Goal: Complete application form

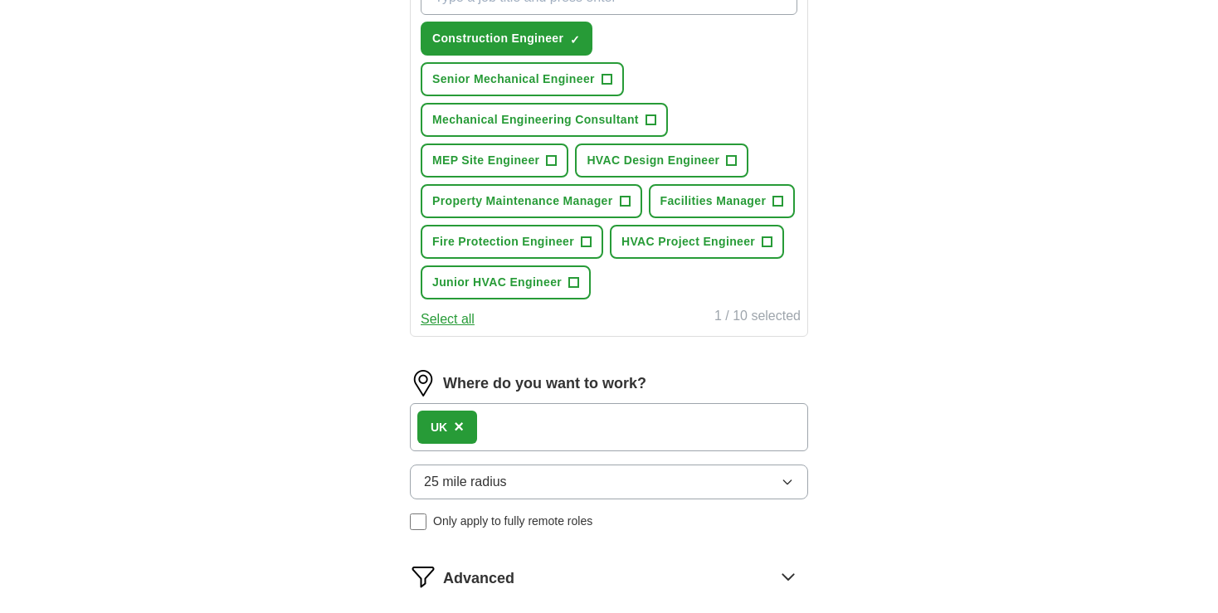
scroll to position [654, 0]
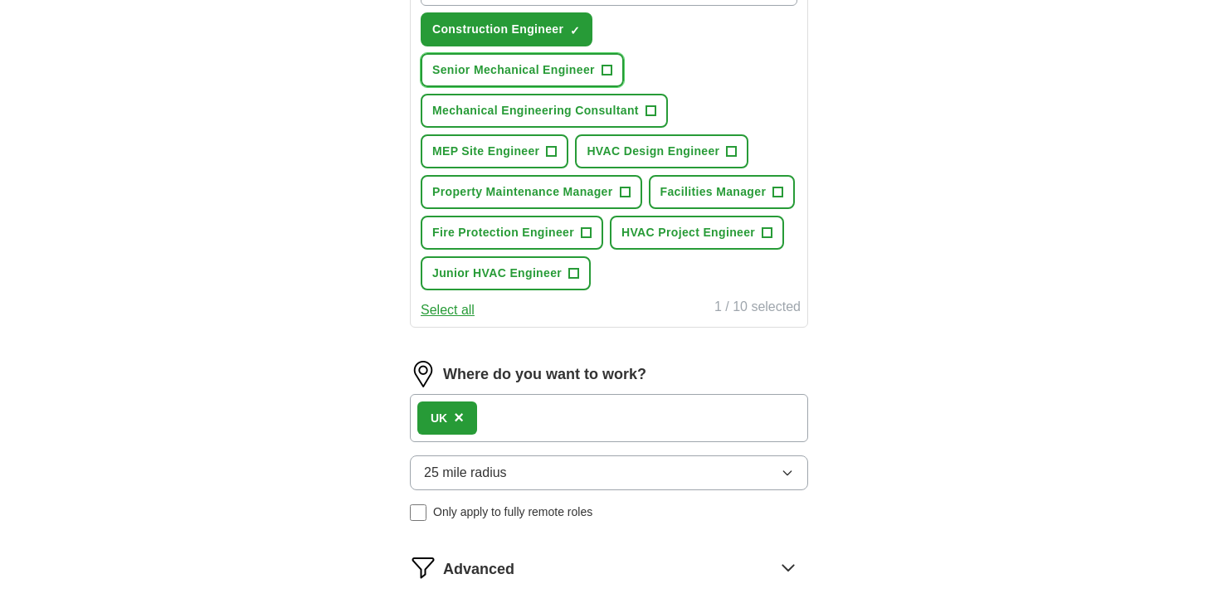
click at [611, 70] on span "+" at bounding box center [606, 70] width 11 height 11
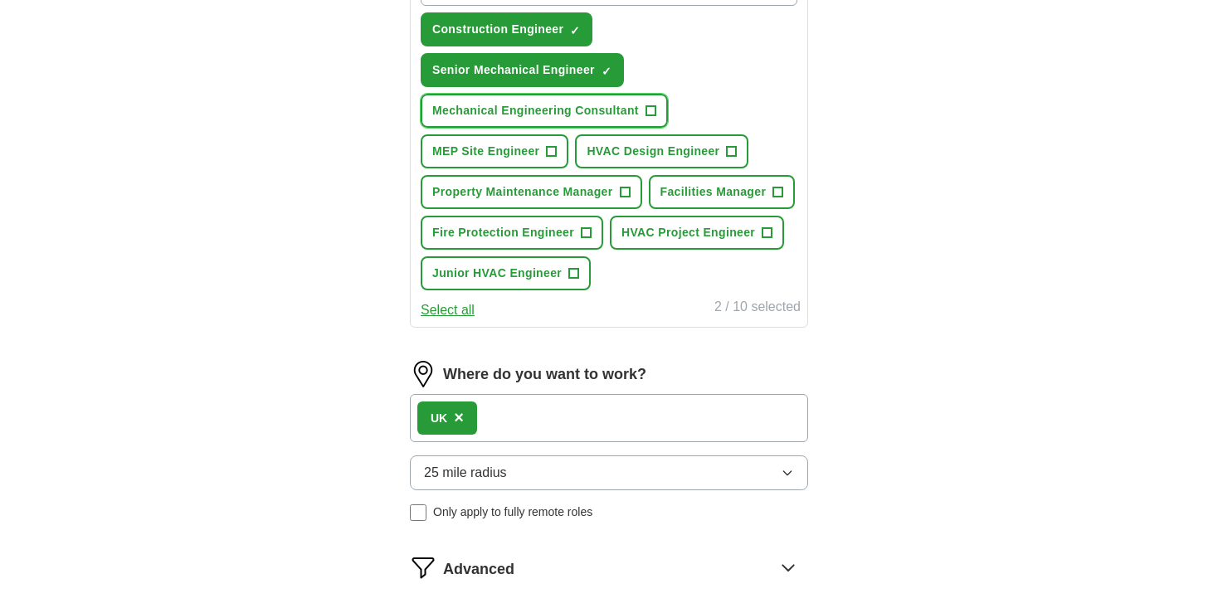
click at [649, 105] on span "+" at bounding box center [650, 111] width 10 height 13
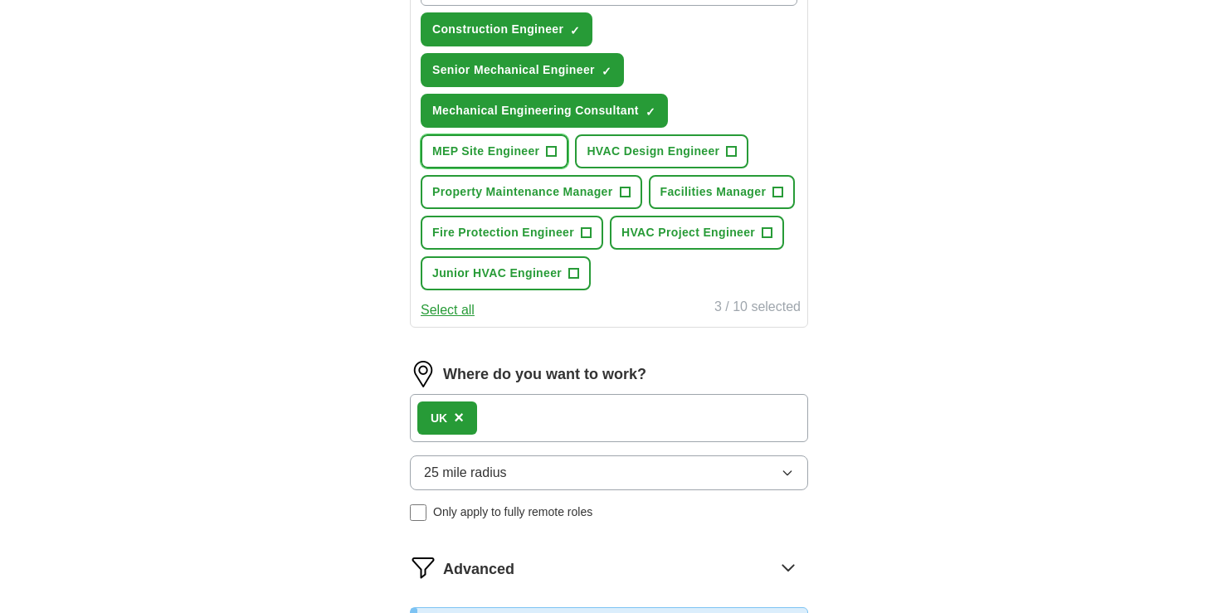
click at [526, 153] on span "MEP Site Engineer" at bounding box center [485, 151] width 107 height 17
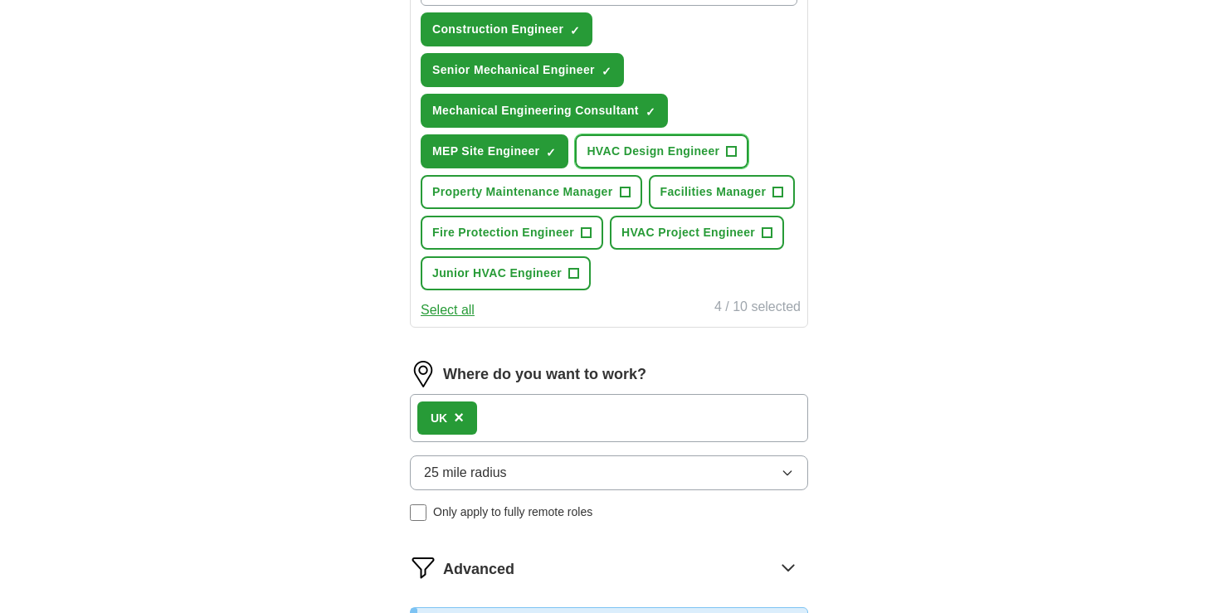
drag, startPoint x: 629, startPoint y: 149, endPoint x: 589, endPoint y: 184, distance: 52.9
click at [589, 184] on div "Construction Engineer ✓ × Senior Mechanical Engineer ✓ × Mechanical Engineering…" at bounding box center [608, 130] width 383 height 333
drag, startPoint x: 672, startPoint y: 189, endPoint x: 649, endPoint y: 245, distance: 61.0
click at [649, 245] on div "Construction Engineer ✓ × Senior Mechanical Engineer ✓ × Mechanical Engineering…" at bounding box center [608, 130] width 383 height 333
click at [627, 226] on span "HVAC Project Engineer" at bounding box center [688, 232] width 134 height 17
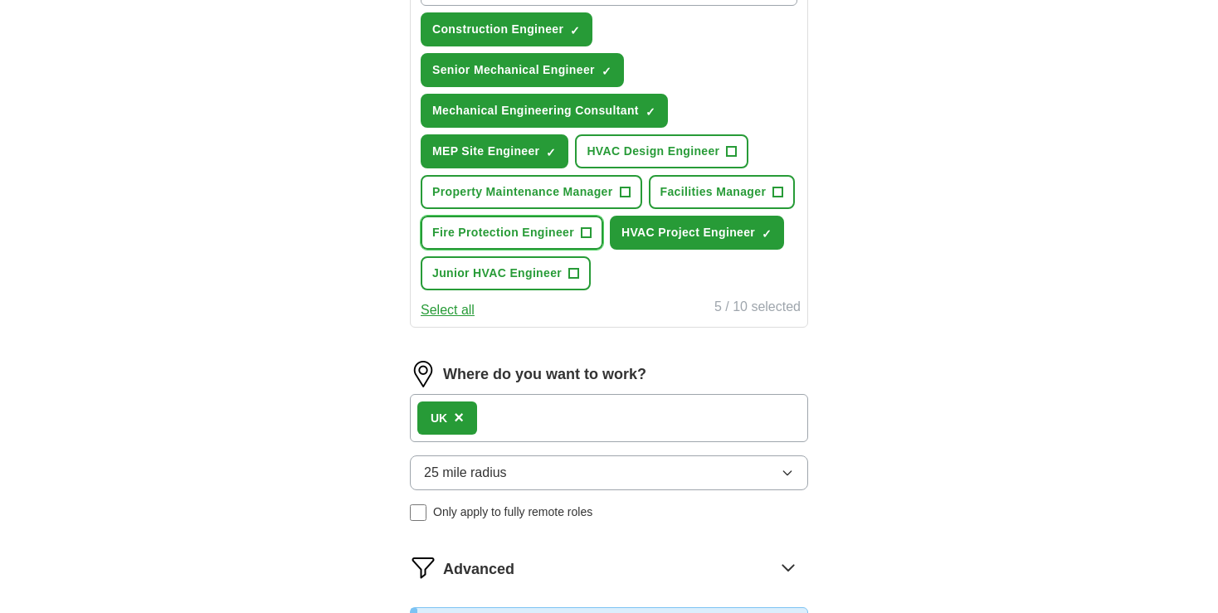
click at [520, 236] on button "Fire Protection Engineer +" at bounding box center [511, 233] width 182 height 34
click at [510, 274] on span "Junior HVAC Engineer" at bounding box center [496, 273] width 129 height 17
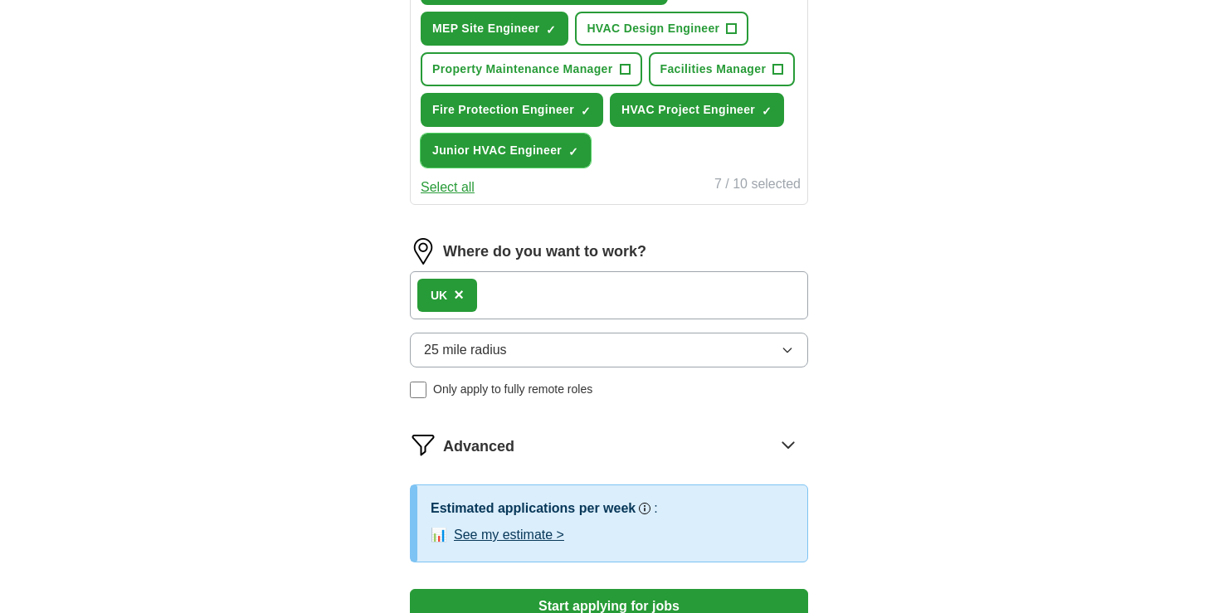
scroll to position [790, 0]
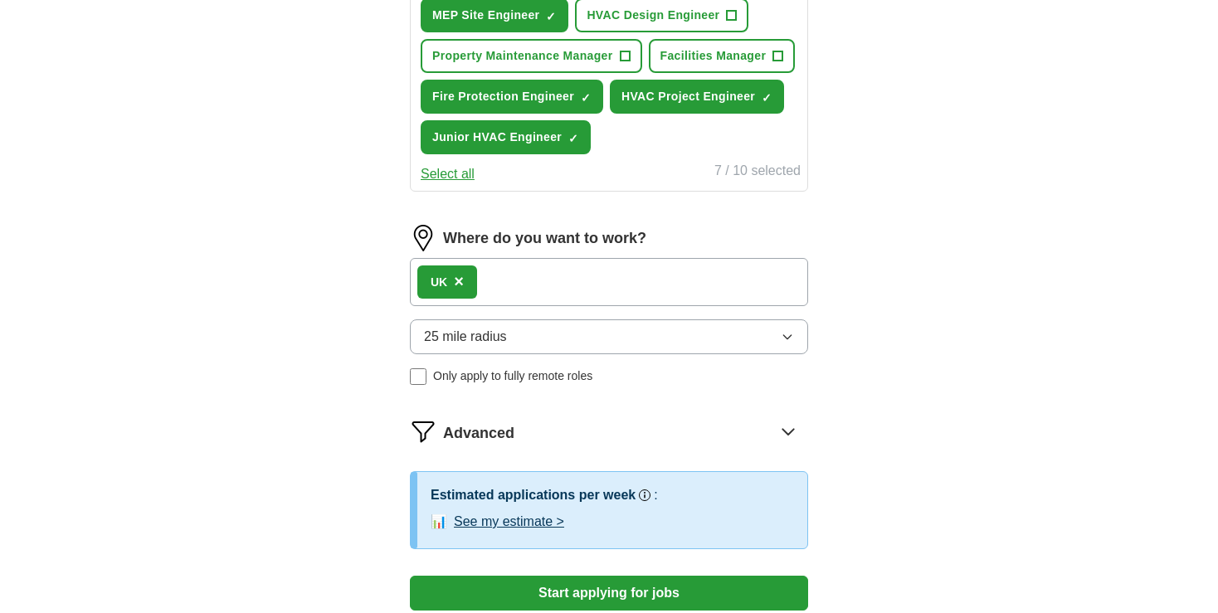
click at [454, 164] on button "Select all" at bounding box center [447, 174] width 54 height 20
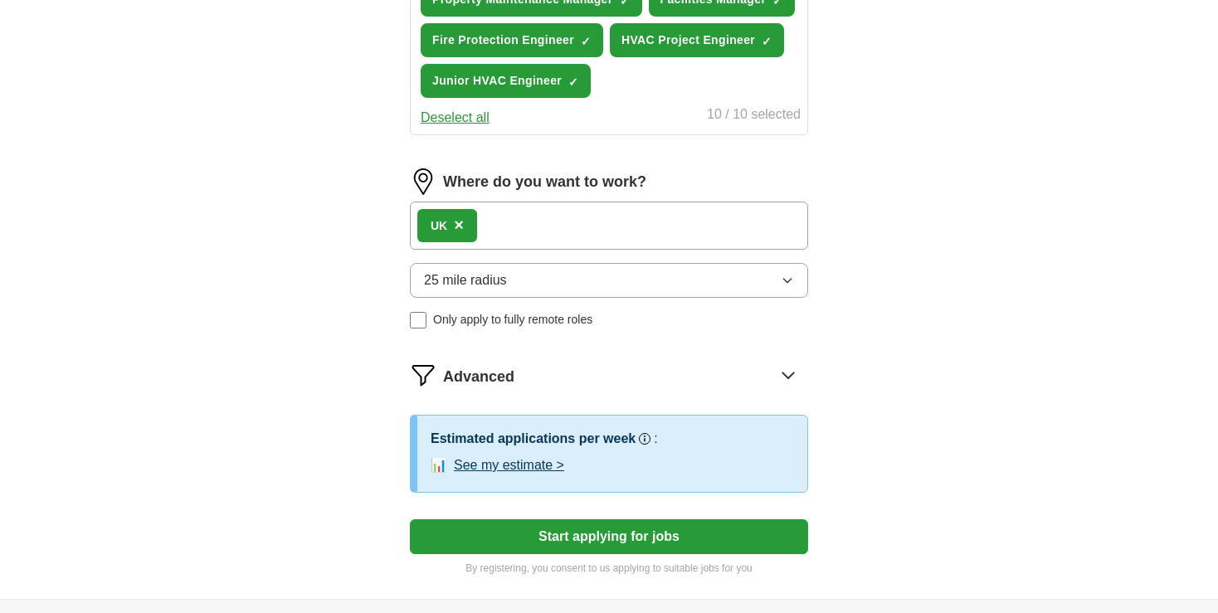
scroll to position [1009, 0]
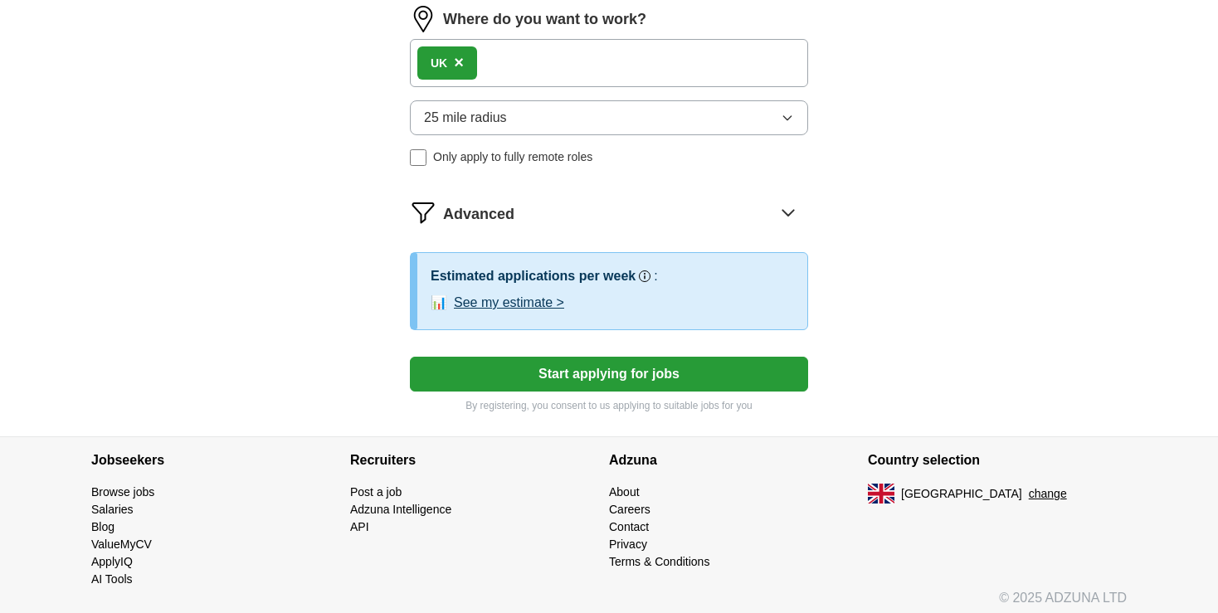
click at [695, 379] on button "Start applying for jobs" at bounding box center [609, 374] width 398 height 35
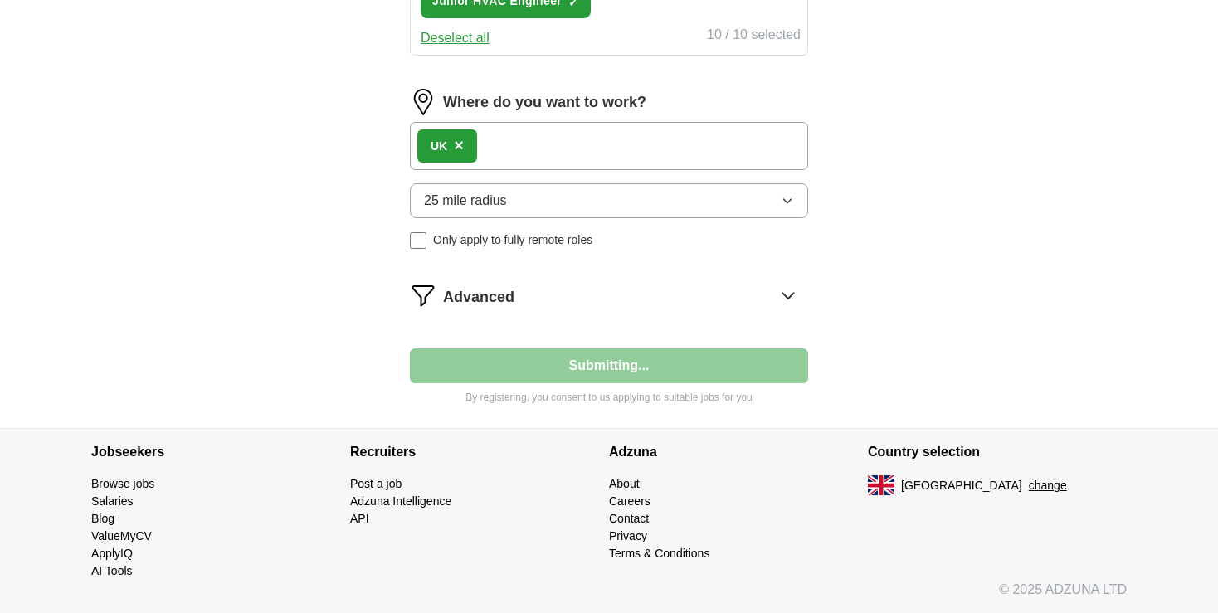
scroll to position [918, 0]
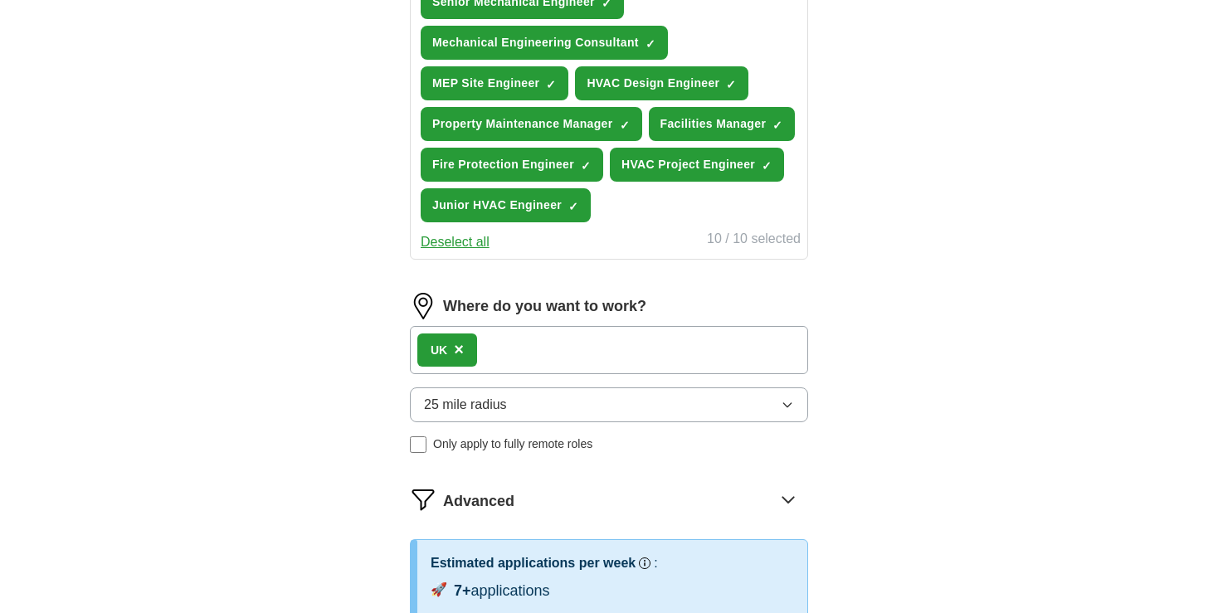
select select "**"
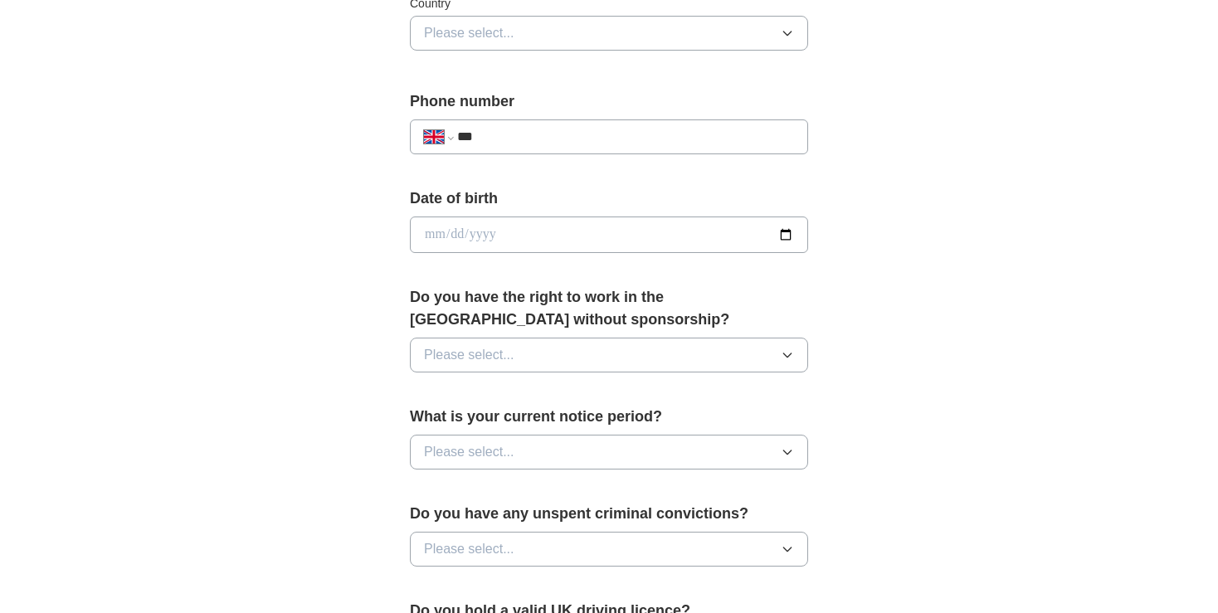
scroll to position [660, 0]
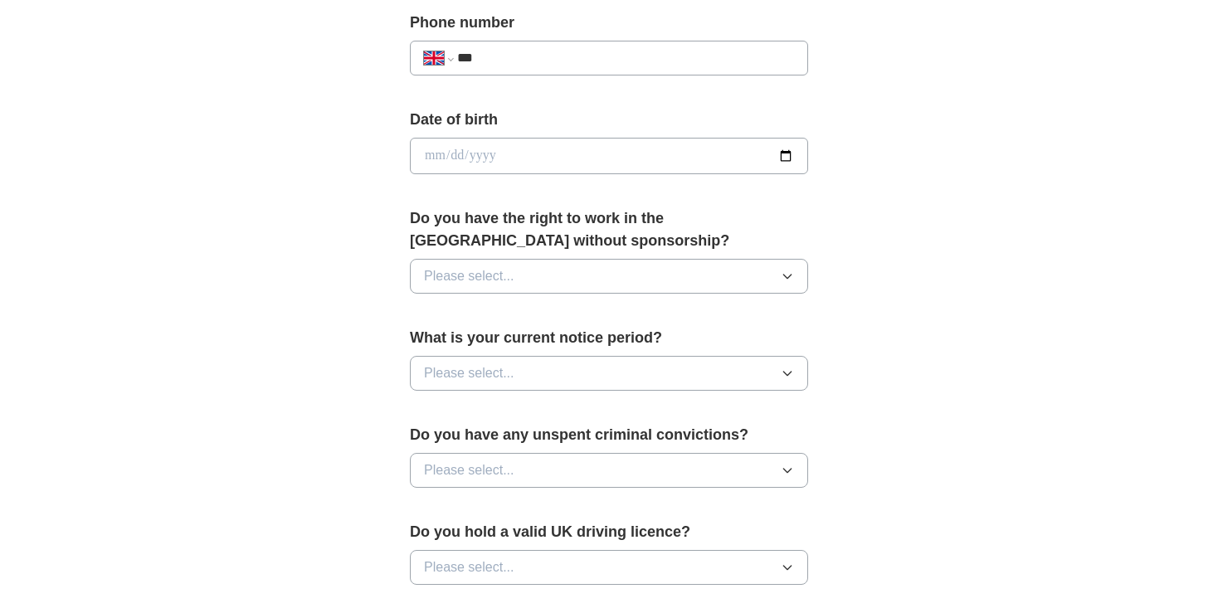
click at [518, 273] on button "Please select..." at bounding box center [609, 276] width 398 height 35
click at [516, 279] on button "Please select..." at bounding box center [609, 276] width 398 height 35
click at [506, 340] on div "No" at bounding box center [609, 348] width 370 height 20
click at [513, 363] on span "Please select..." at bounding box center [469, 373] width 90 height 20
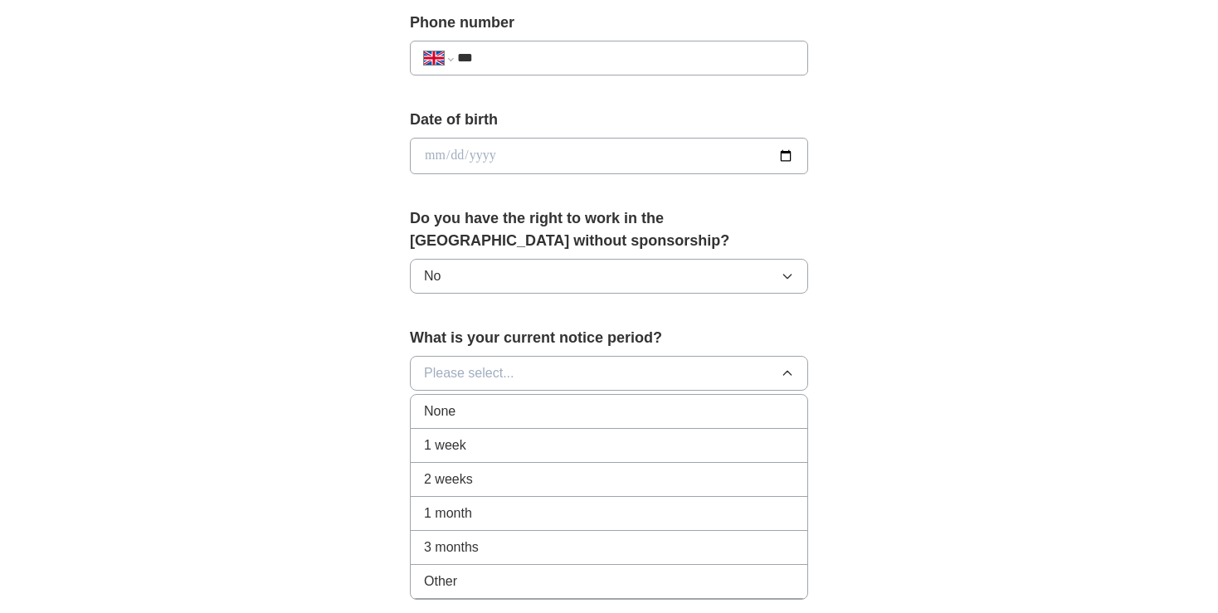
click at [490, 513] on div "1 month" at bounding box center [609, 513] width 370 height 20
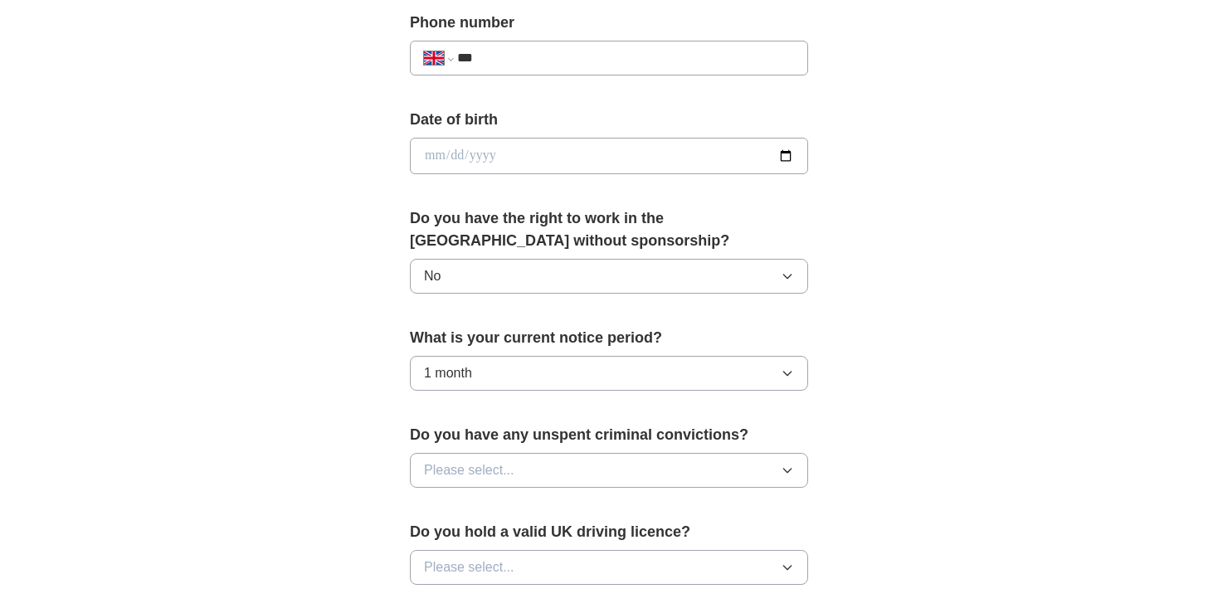
click at [549, 356] on button "1 month" at bounding box center [609, 373] width 398 height 35
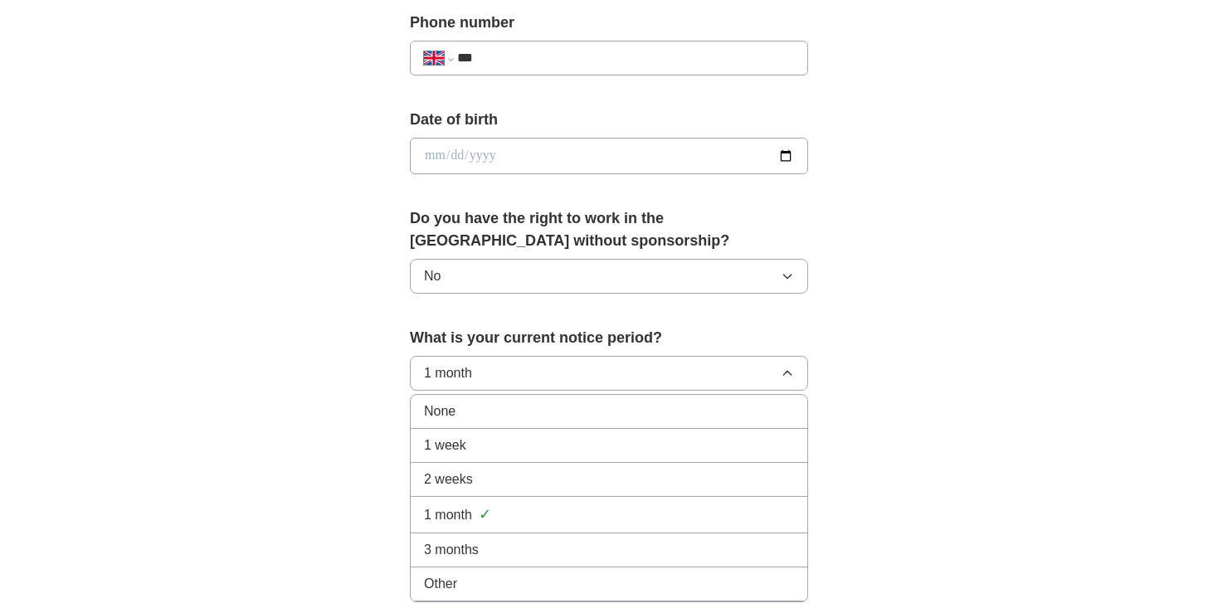
click at [532, 540] on div "3 months" at bounding box center [609, 550] width 370 height 20
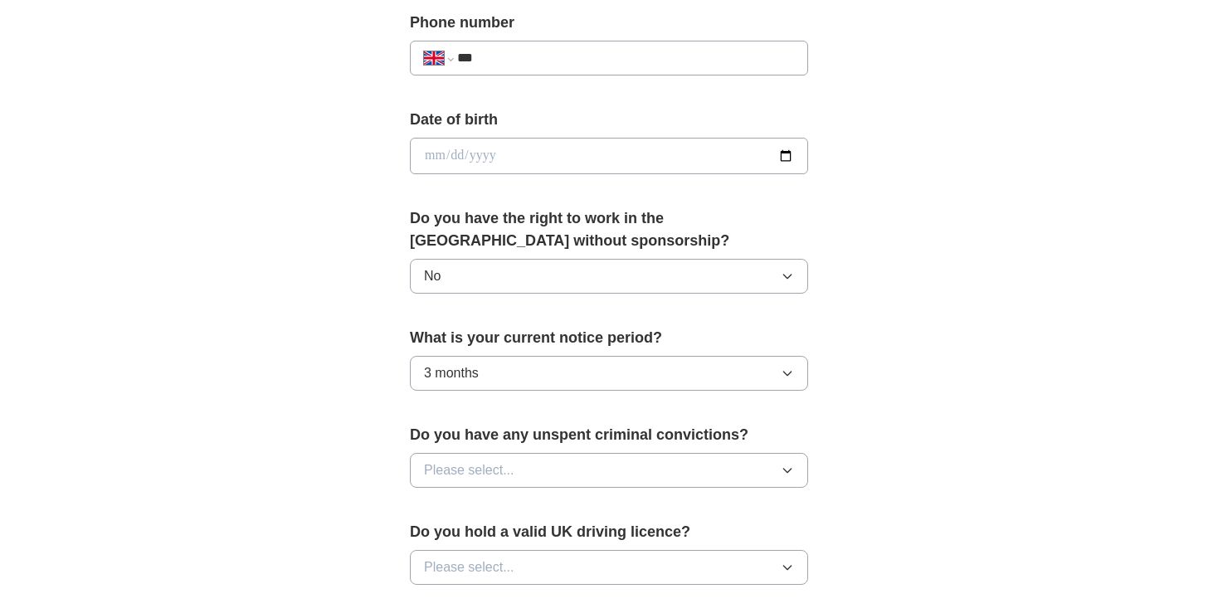
click at [559, 459] on button "Please select..." at bounding box center [609, 470] width 398 height 35
click at [541, 532] on div "No" at bounding box center [609, 542] width 370 height 20
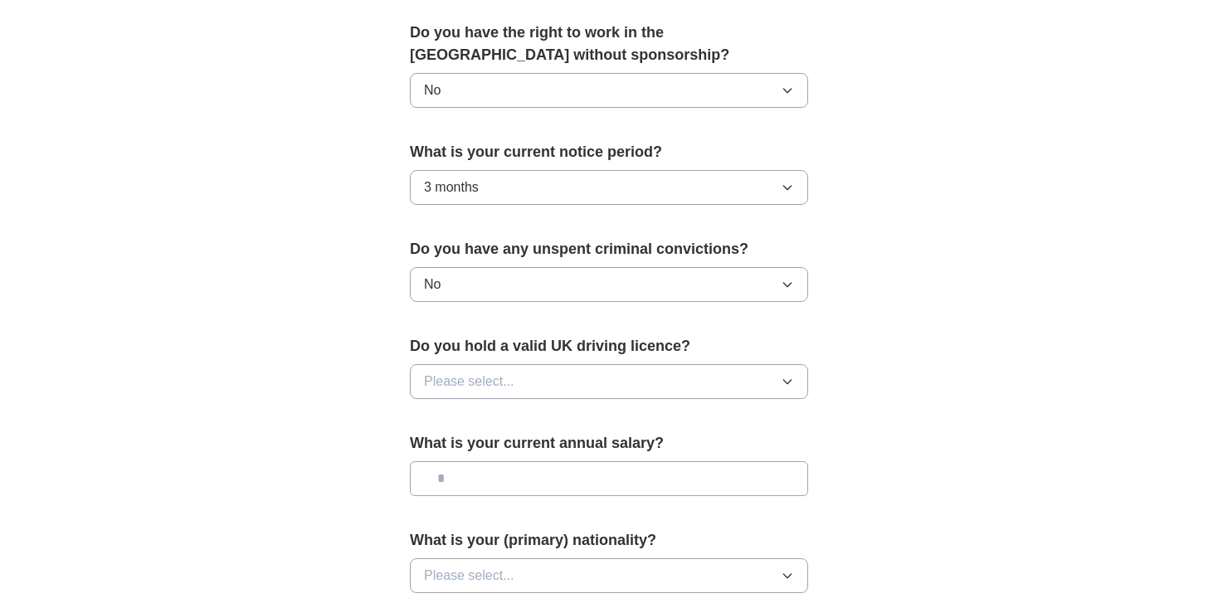
scroll to position [1001, 0]
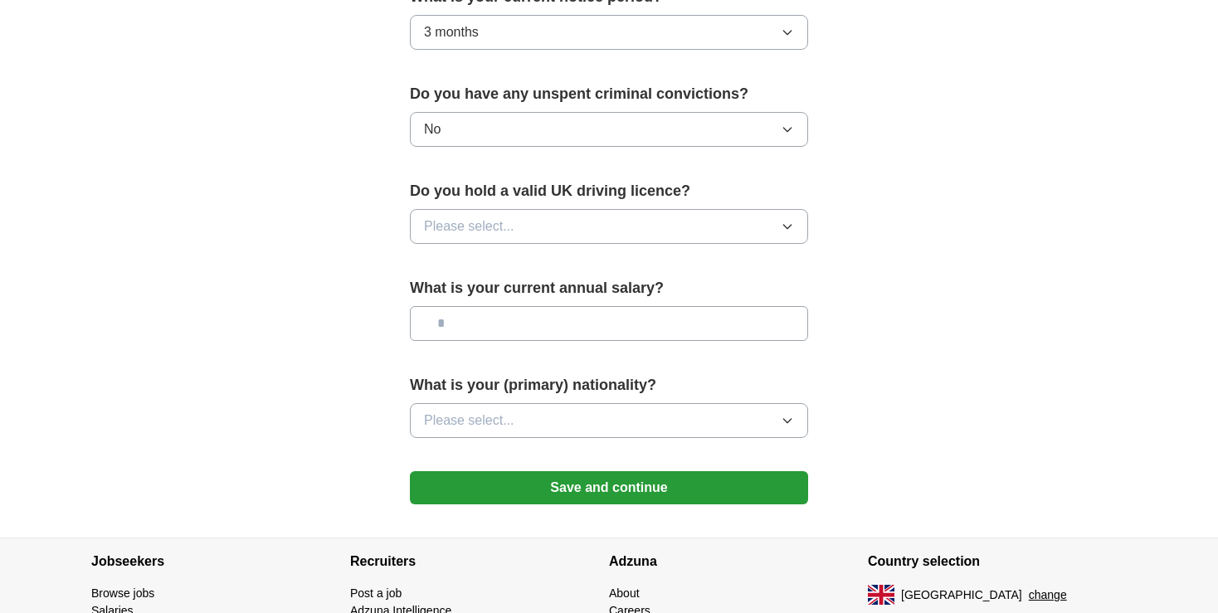
click at [500, 221] on span "Please select..." at bounding box center [469, 226] width 90 height 20
click at [490, 298] on div "No" at bounding box center [609, 299] width 370 height 20
click at [486, 338] on div "What is your current annual salary?" at bounding box center [609, 315] width 398 height 77
click at [497, 322] on input "text" at bounding box center [609, 323] width 398 height 35
type input "*******"
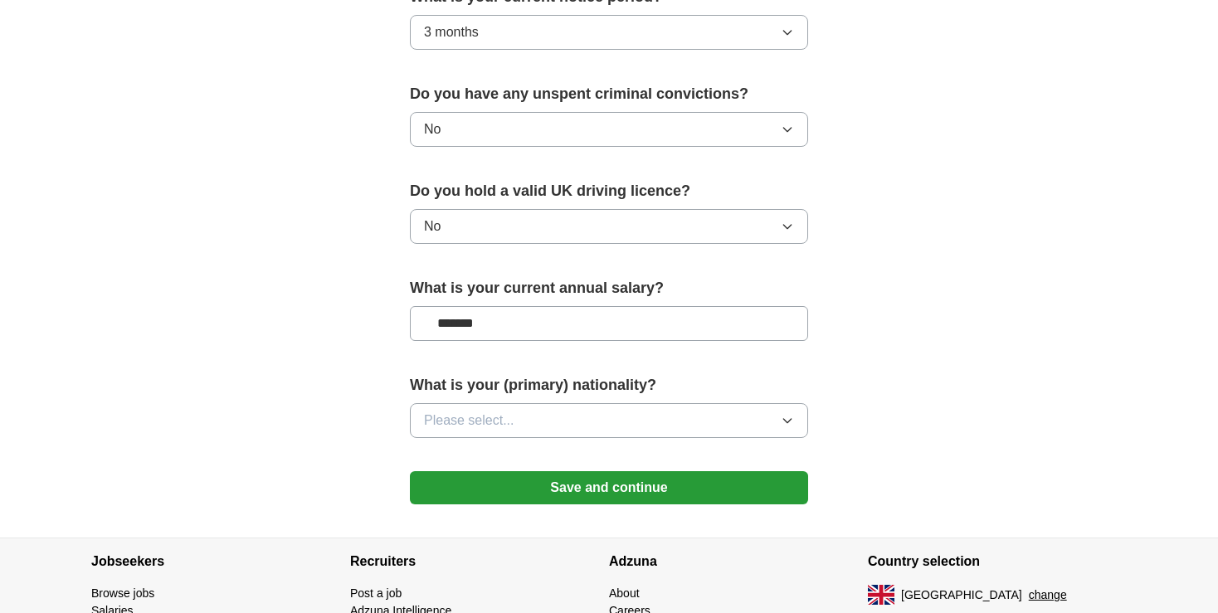
click at [557, 424] on button "Please select..." at bounding box center [609, 420] width 398 height 35
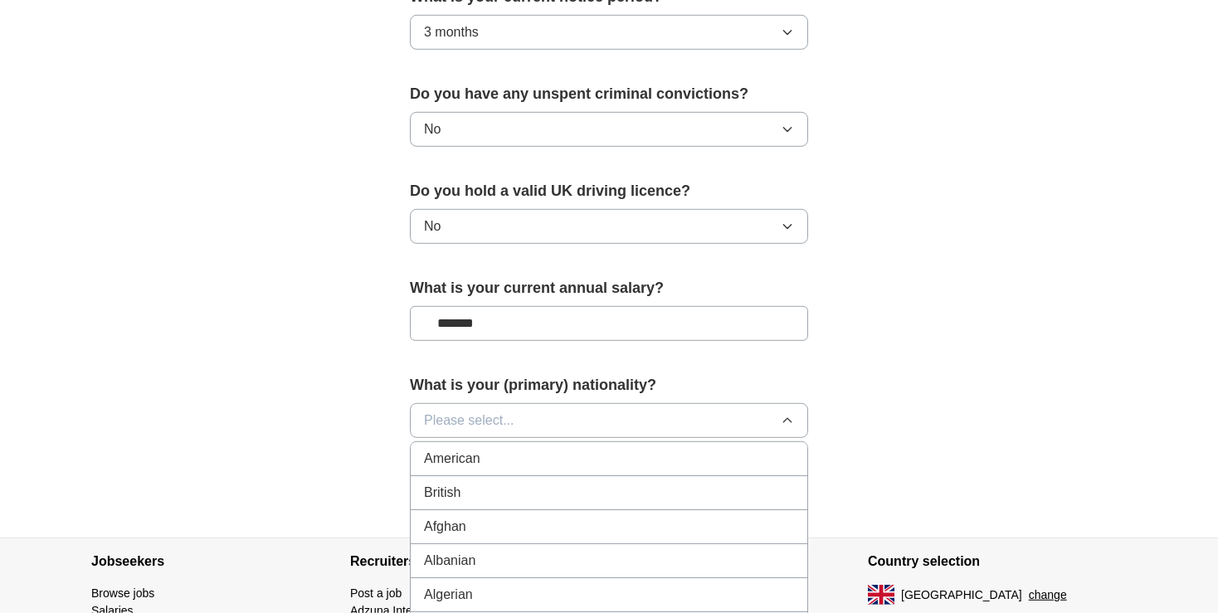
click at [558, 414] on button "Please select..." at bounding box center [609, 420] width 398 height 35
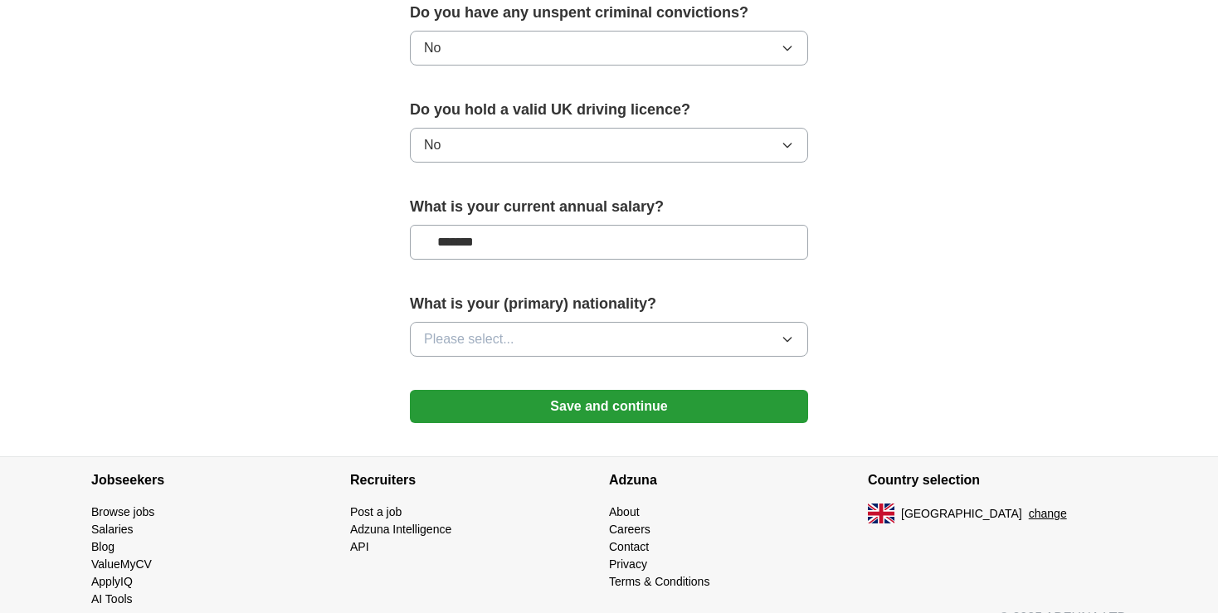
scroll to position [1104, 0]
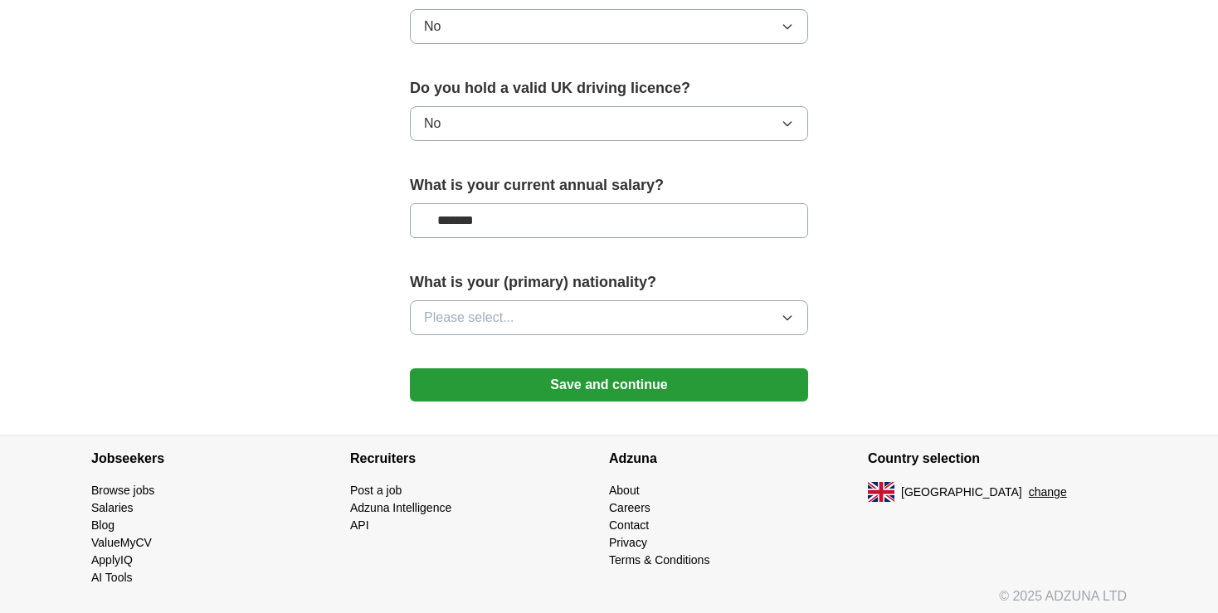
click at [496, 308] on span "Please select..." at bounding box center [469, 318] width 90 height 20
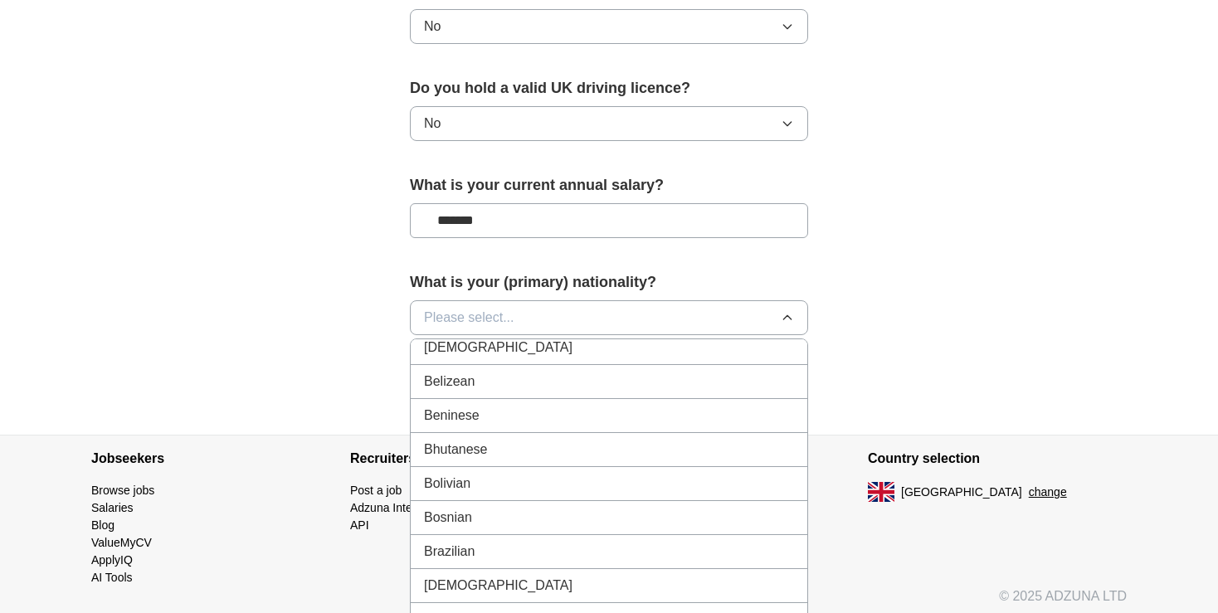
scroll to position [1023, 0]
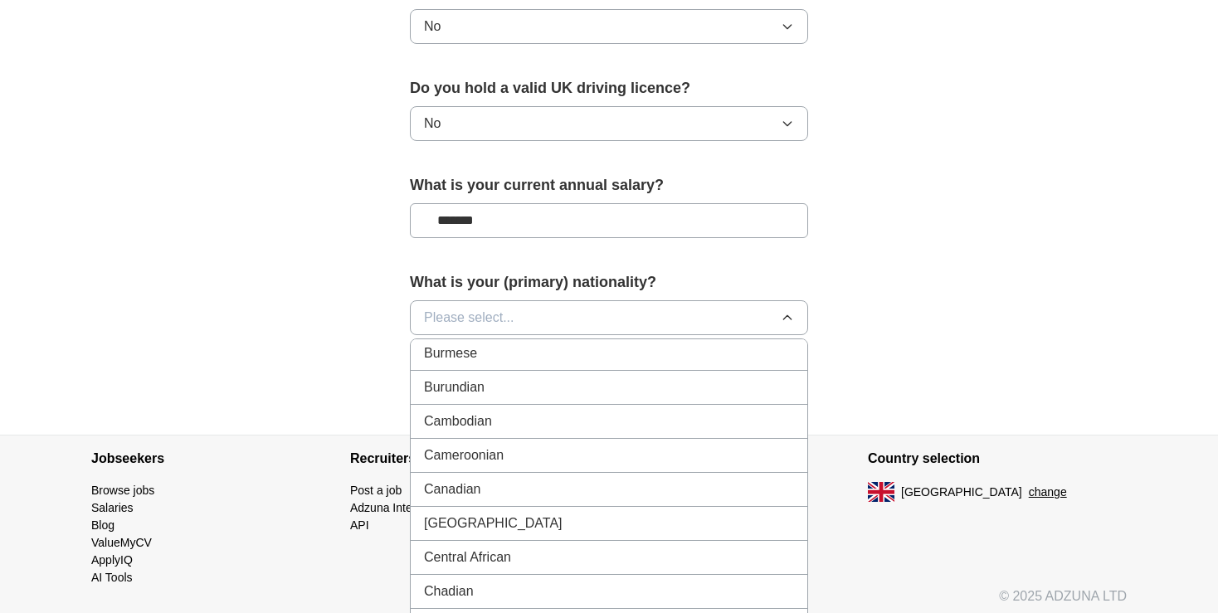
click at [550, 310] on button "Please select..." at bounding box center [609, 317] width 398 height 35
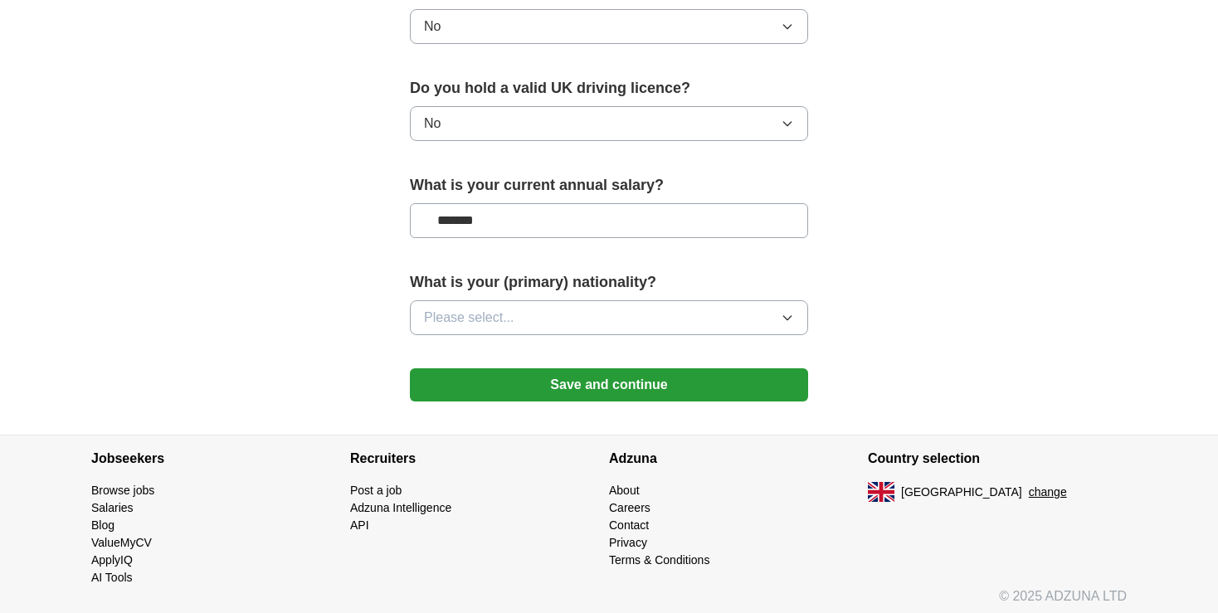
click at [550, 310] on button "Please select..." at bounding box center [609, 317] width 398 height 35
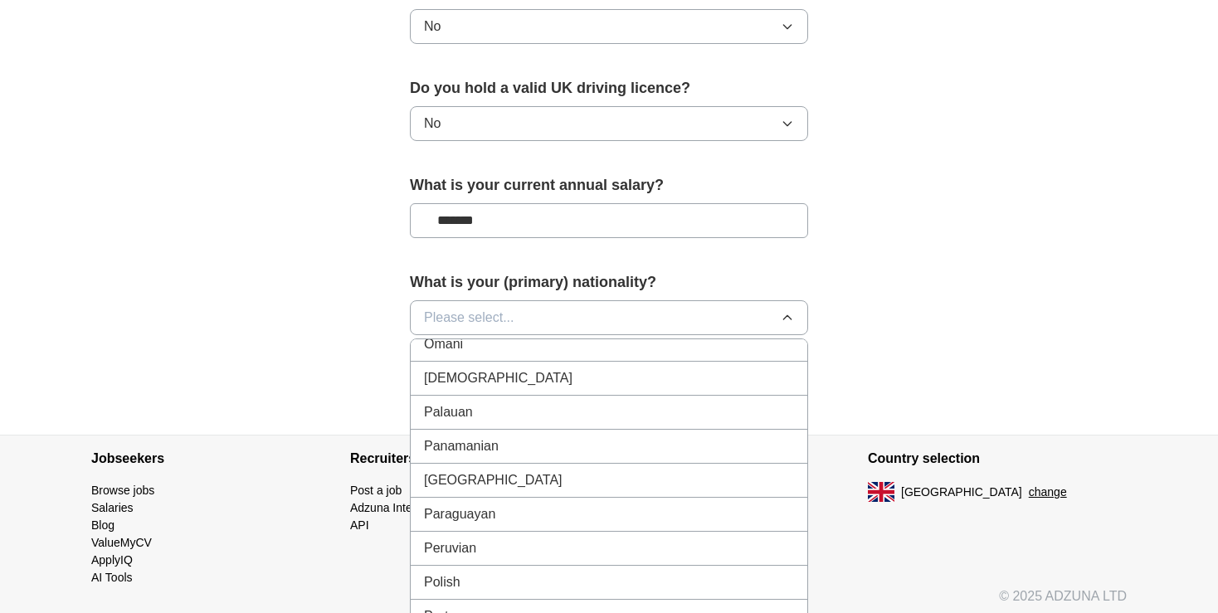
scroll to position [4485, 0]
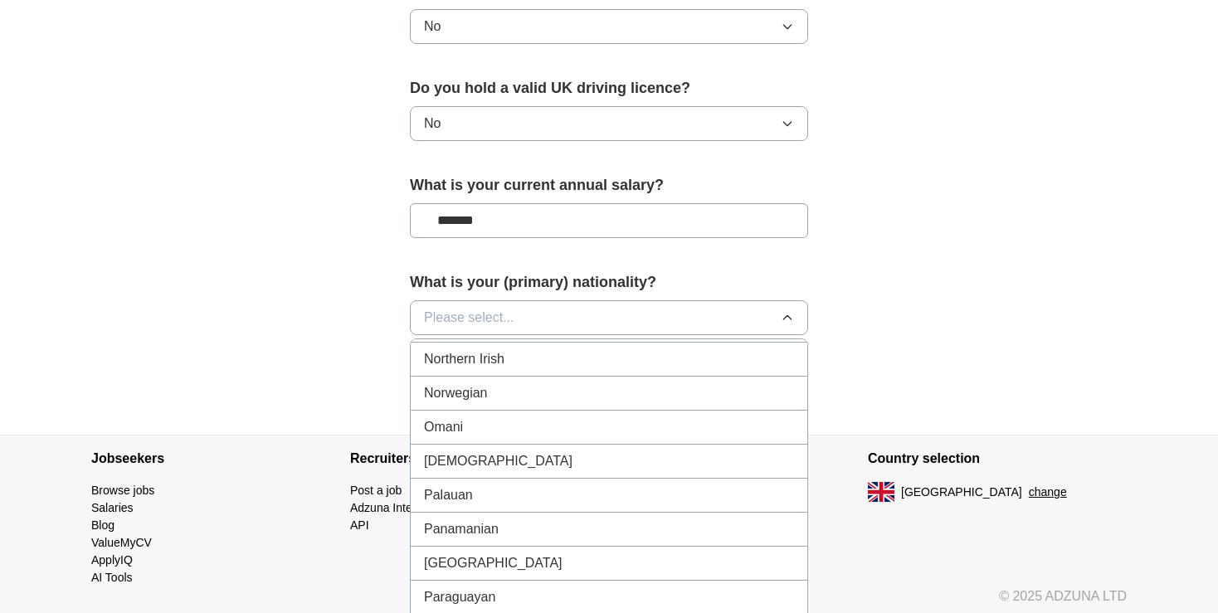
click at [527, 451] on div "[DEMOGRAPHIC_DATA]" at bounding box center [609, 461] width 370 height 20
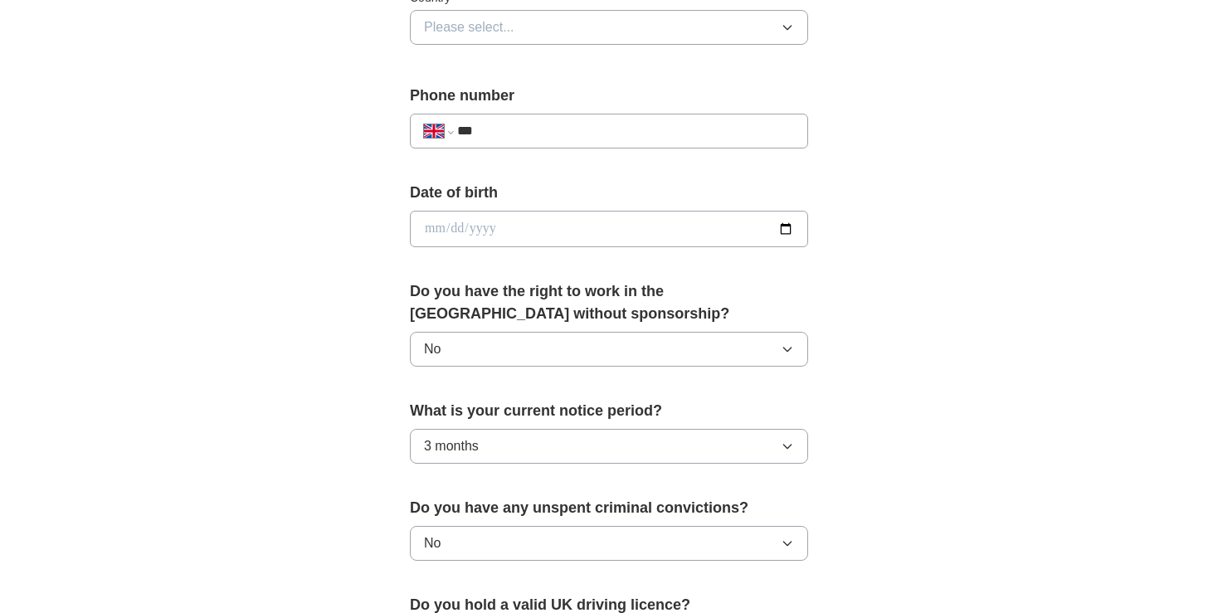
scroll to position [586, 0]
click at [486, 213] on input "date" at bounding box center [609, 229] width 398 height 36
type input "**********"
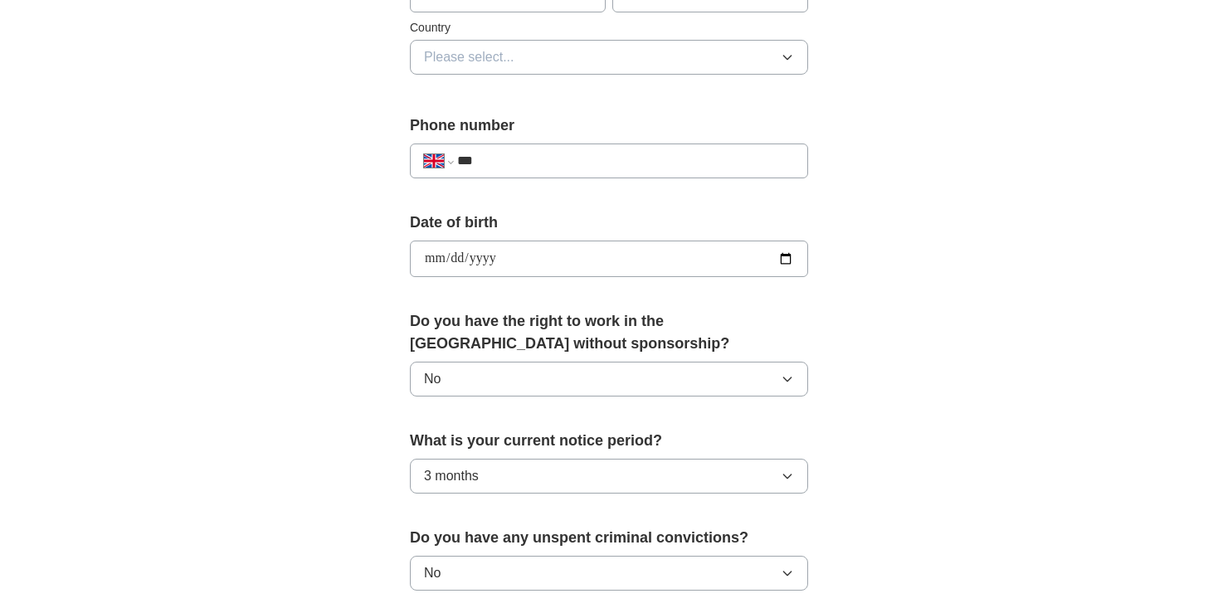
scroll to position [545, 0]
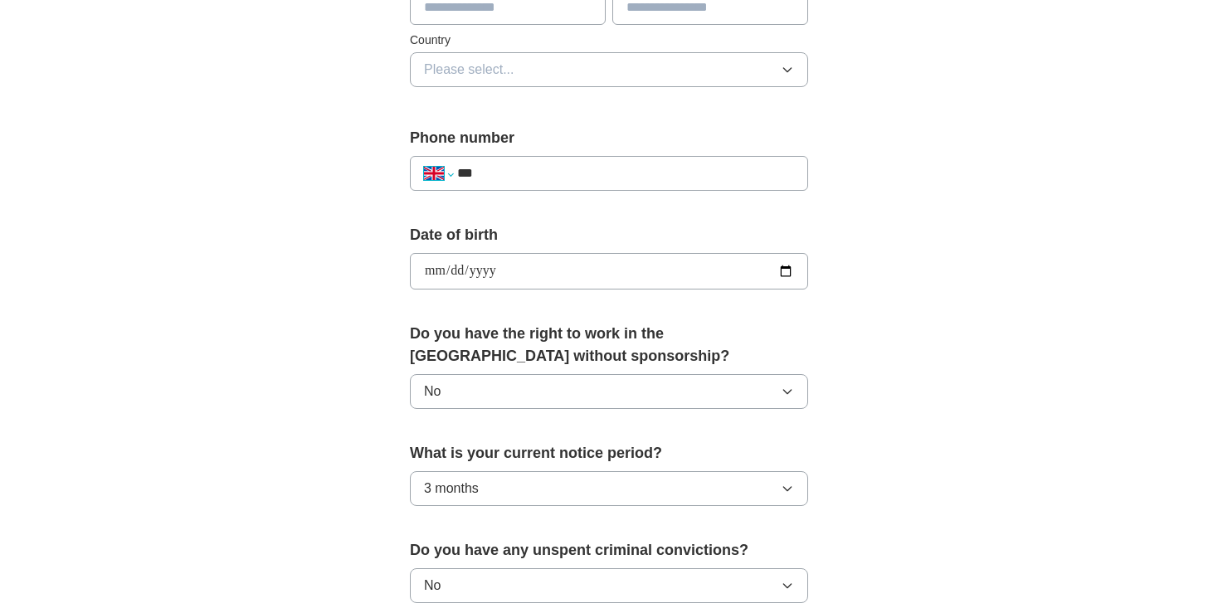
click at [424, 163] on select "**********" at bounding box center [438, 173] width 28 height 20
select select "**"
click option "*****" at bounding box center [0, 0] width 0 height 0
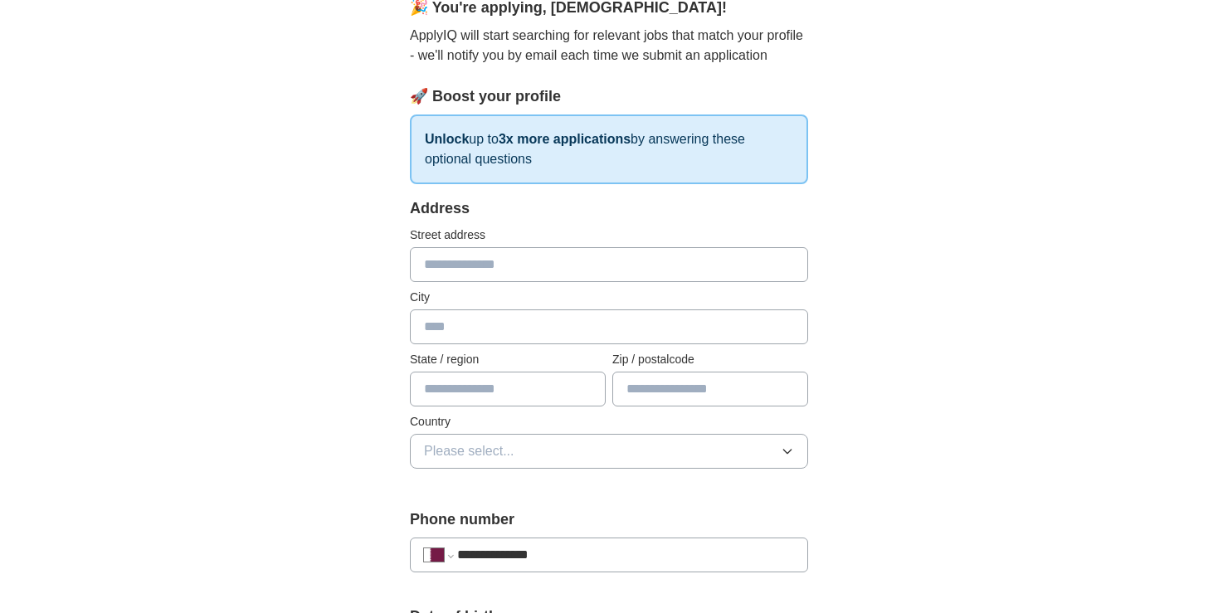
scroll to position [401, 0]
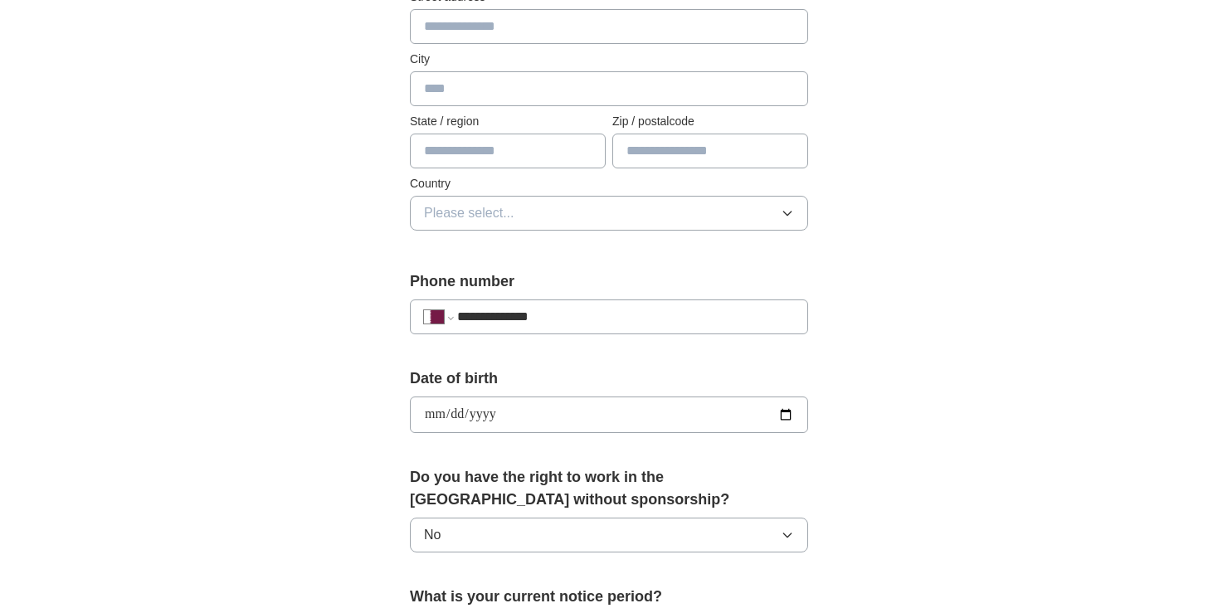
type input "**********"
click at [630, 216] on button "Please select..." at bounding box center [609, 213] width 398 height 35
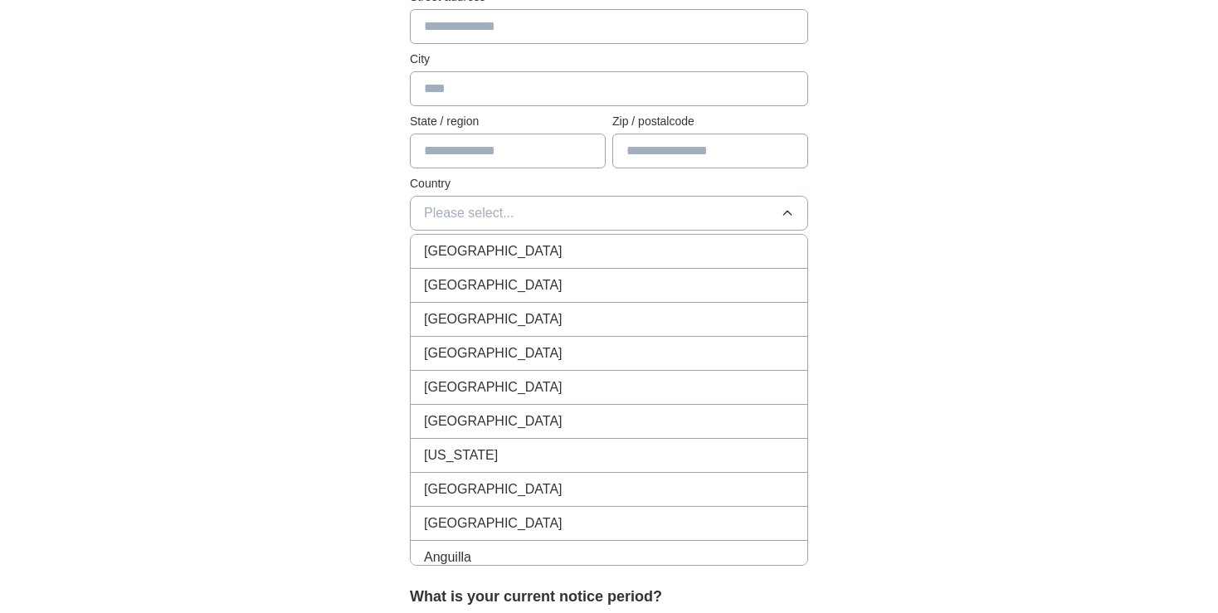
click at [625, 259] on li "[GEOGRAPHIC_DATA]" at bounding box center [609, 252] width 396 height 34
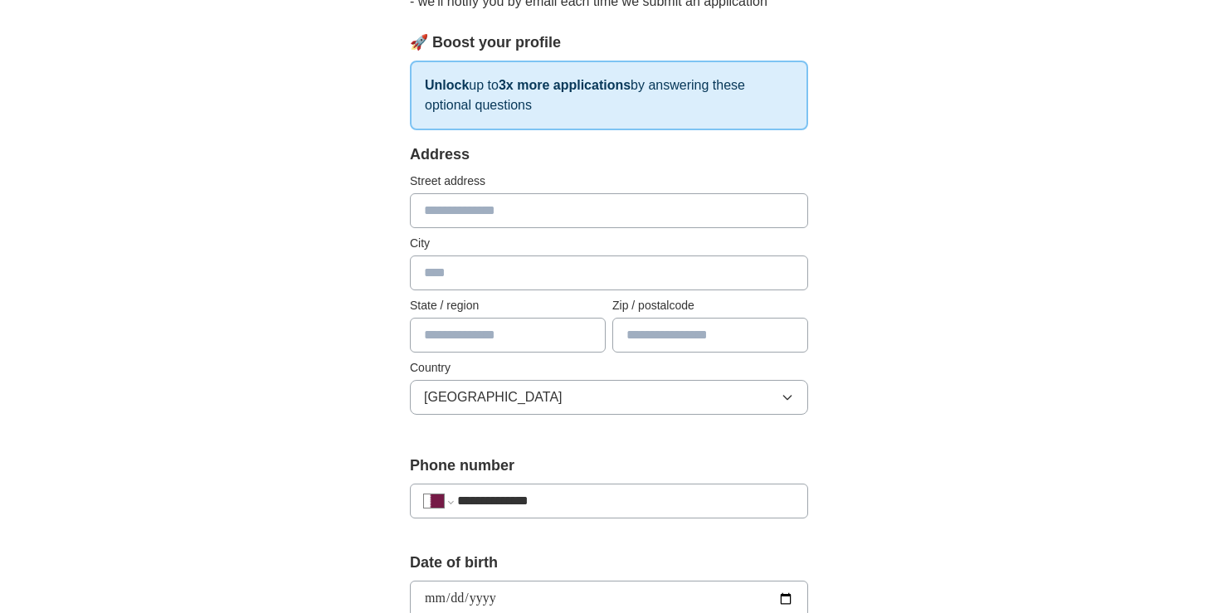
scroll to position [225, 0]
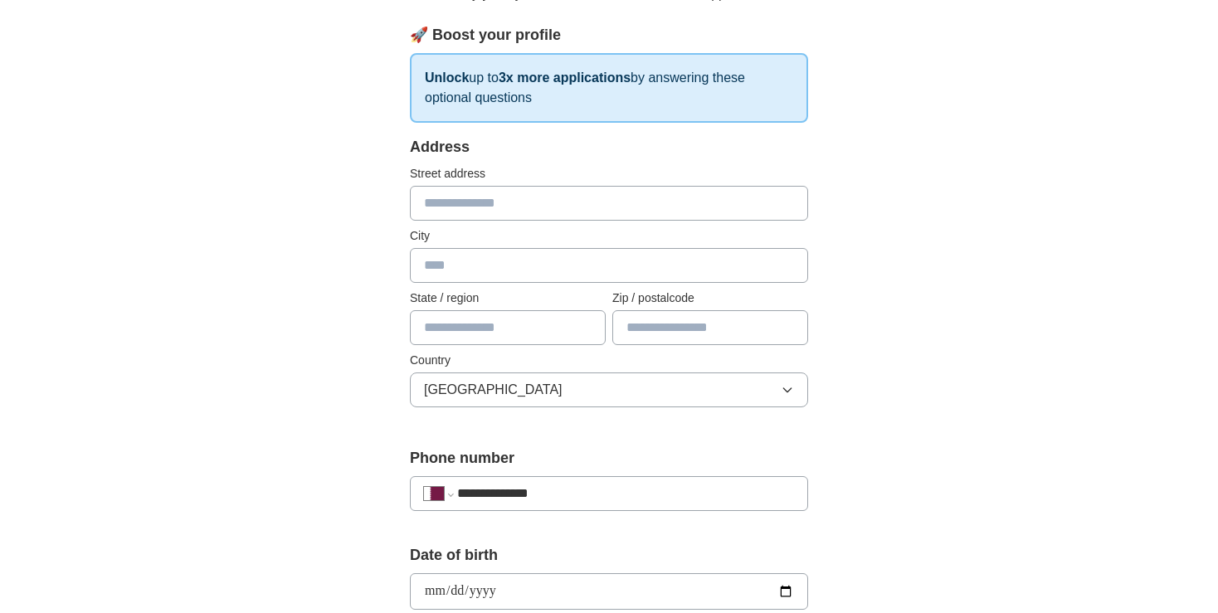
click at [541, 216] on input "text" at bounding box center [609, 203] width 398 height 35
type input "*****"
click at [545, 272] on input "text" at bounding box center [609, 265] width 398 height 35
type input "****"
click at [566, 391] on button "[GEOGRAPHIC_DATA]" at bounding box center [609, 389] width 398 height 35
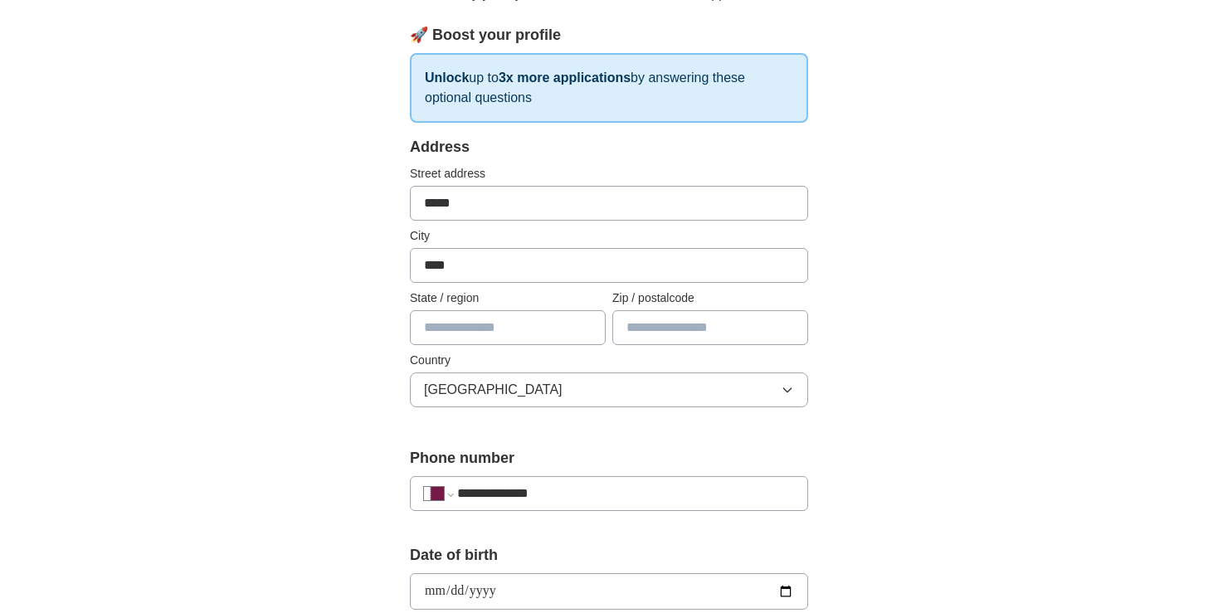
click at [571, 210] on input "*****" at bounding box center [609, 203] width 398 height 35
type input "**********"
click at [523, 396] on button "[GEOGRAPHIC_DATA]" at bounding box center [609, 389] width 398 height 35
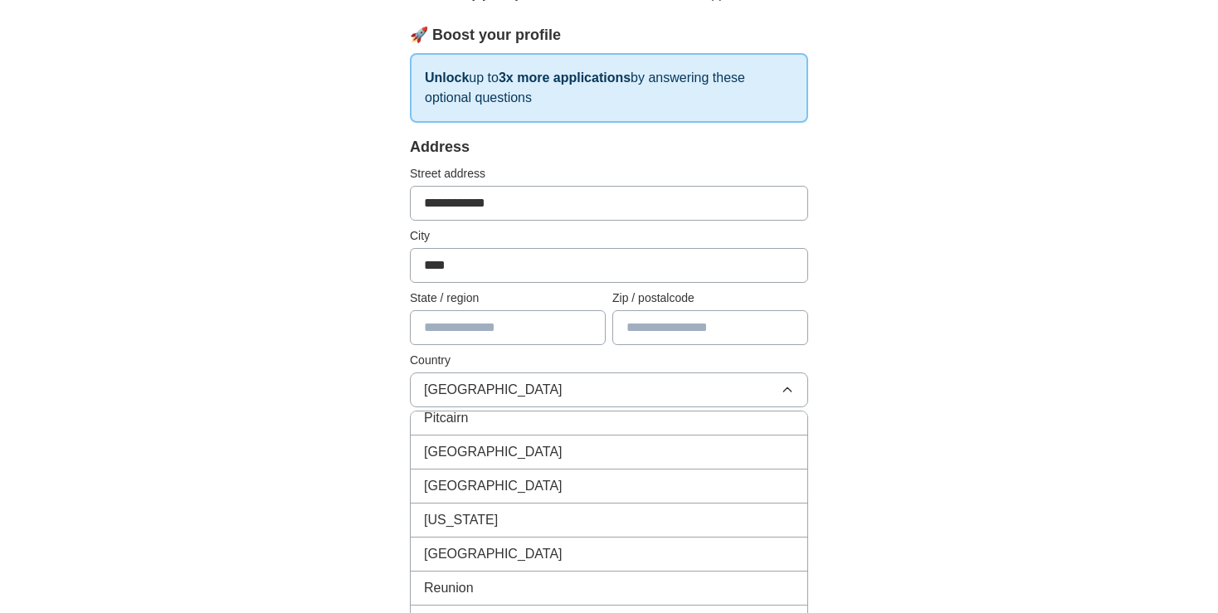
scroll to position [6002, 0]
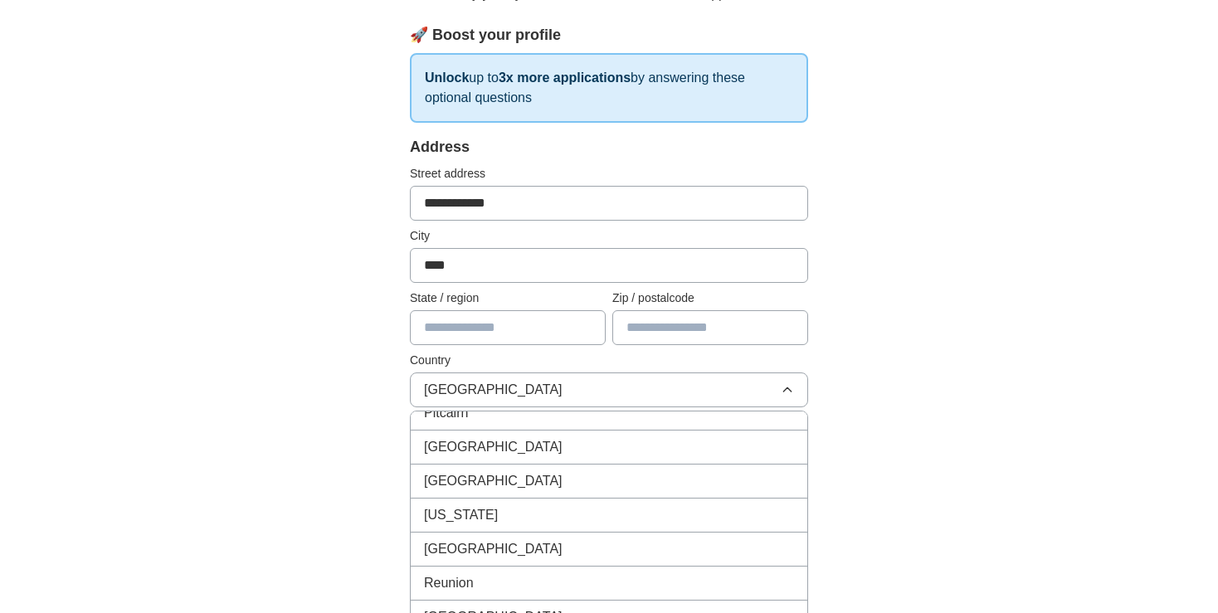
click at [528, 539] on div "[GEOGRAPHIC_DATA]" at bounding box center [609, 549] width 370 height 20
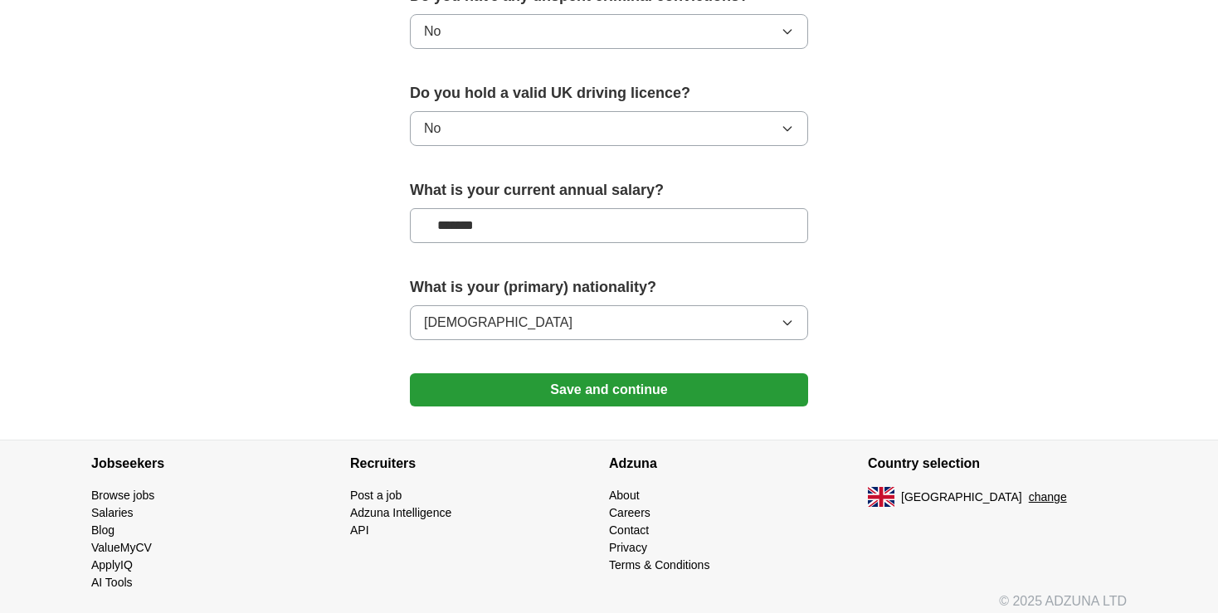
scroll to position [1104, 0]
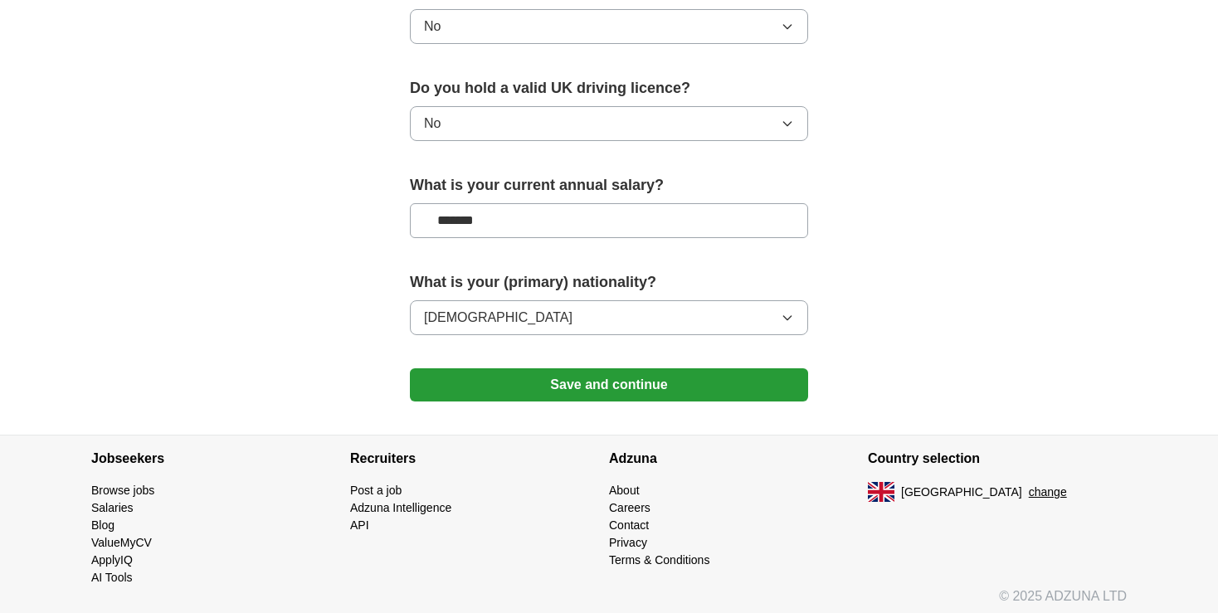
click at [450, 378] on button "Save and continue" at bounding box center [609, 384] width 398 height 33
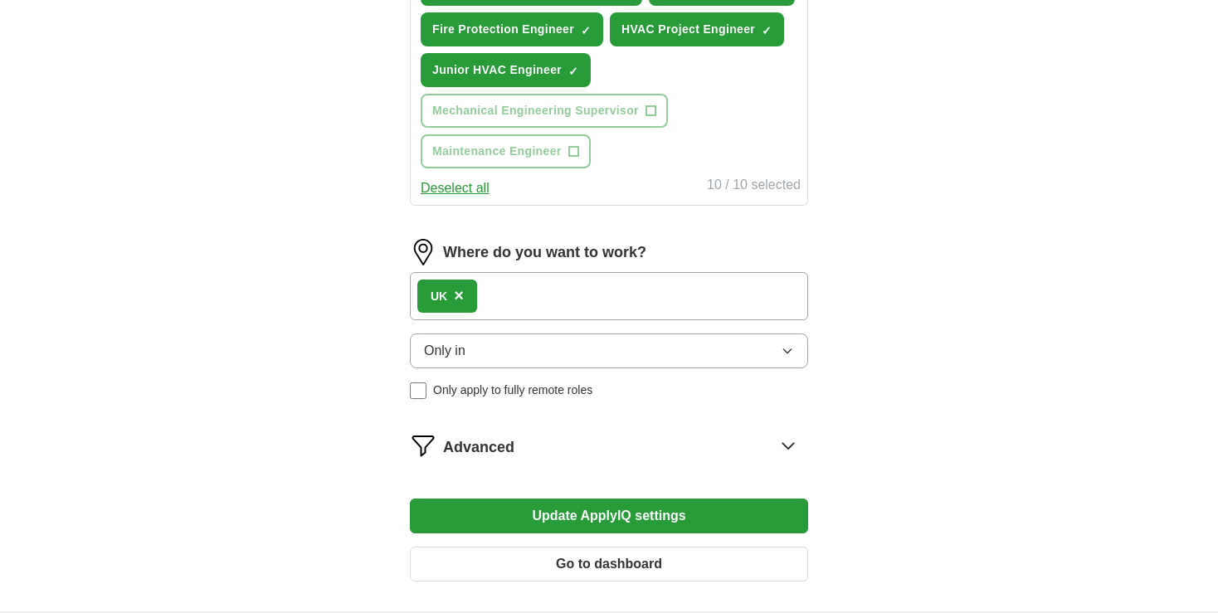
scroll to position [858, 0]
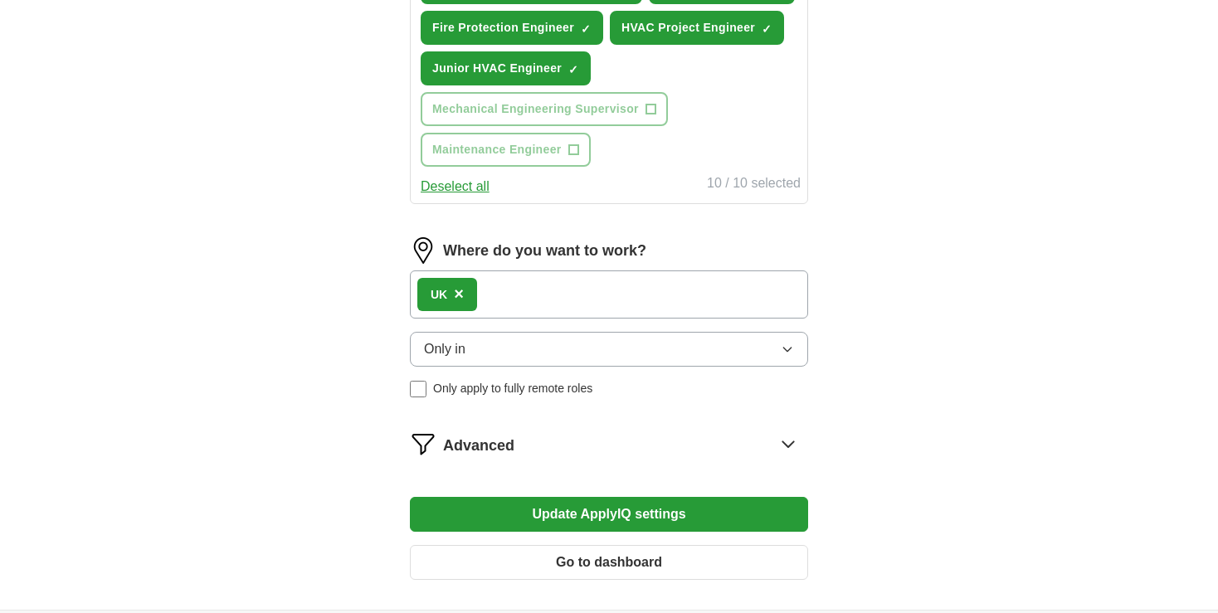
click at [512, 505] on button "Update ApplyIQ settings" at bounding box center [609, 514] width 398 height 35
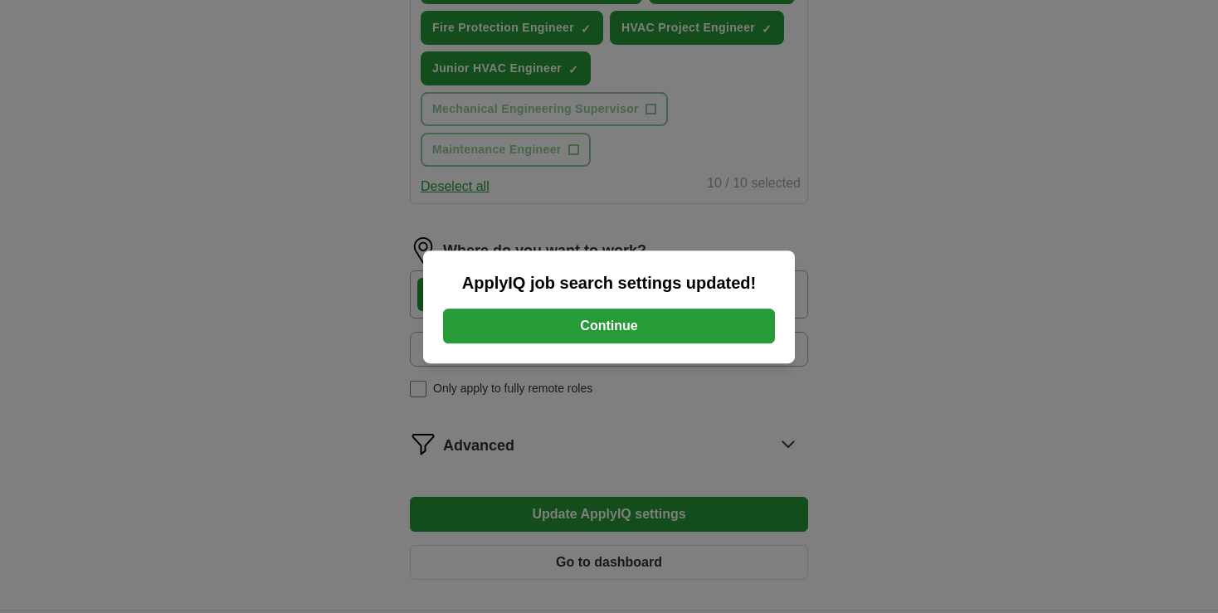
click at [612, 327] on button "Continue" at bounding box center [609, 326] width 332 height 35
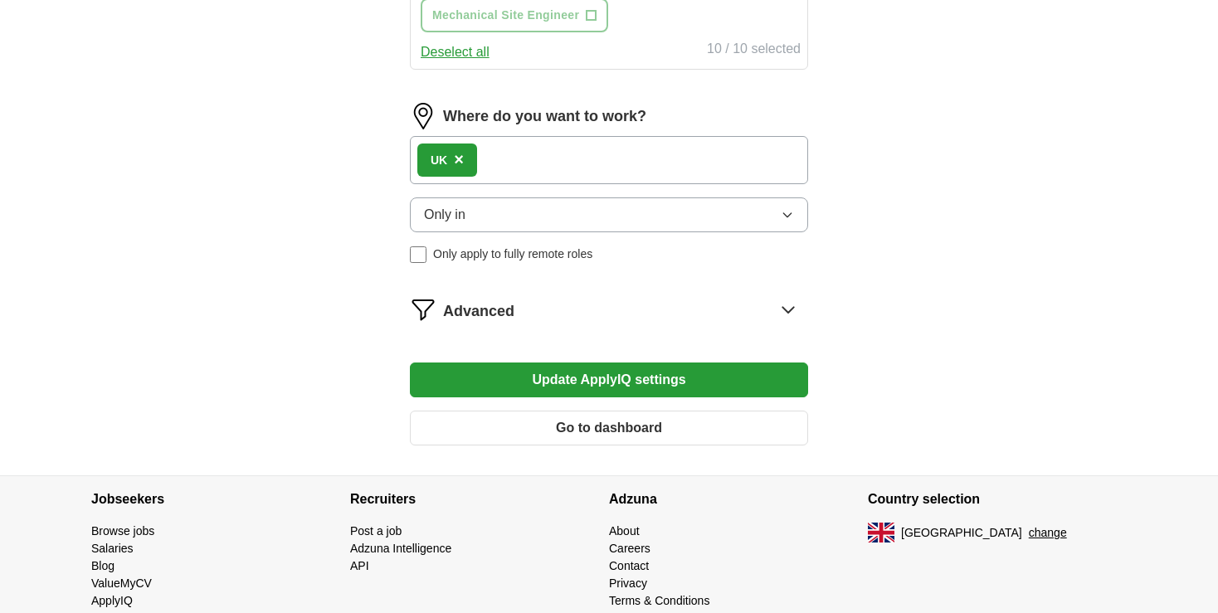
scroll to position [954, 0]
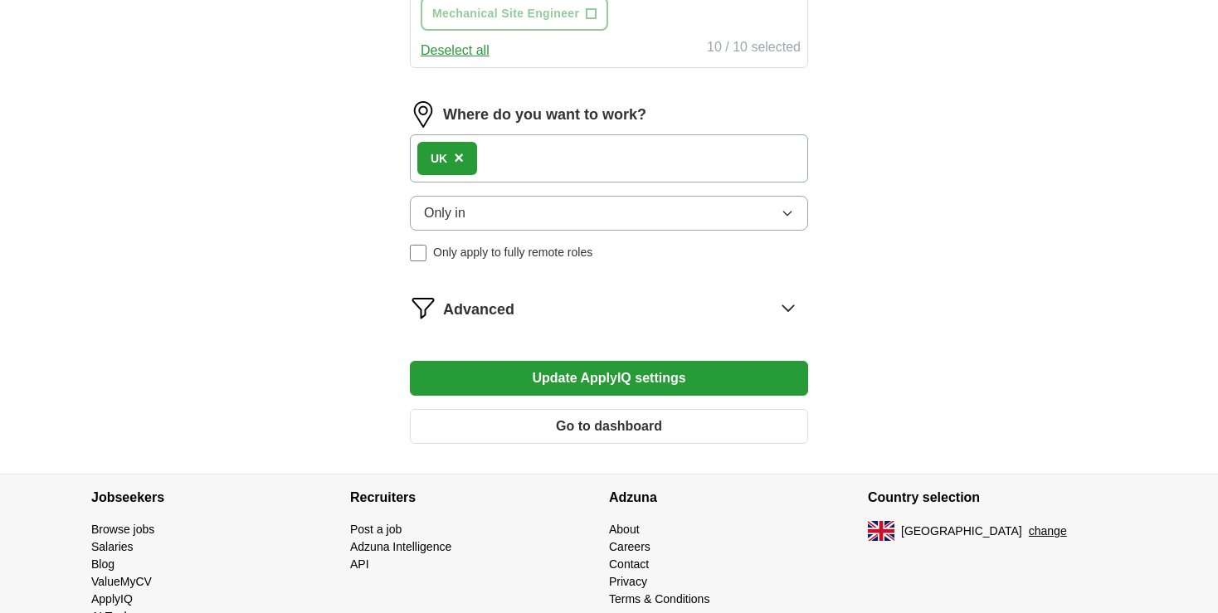
click at [802, 305] on div "Advanced" at bounding box center [625, 307] width 365 height 27
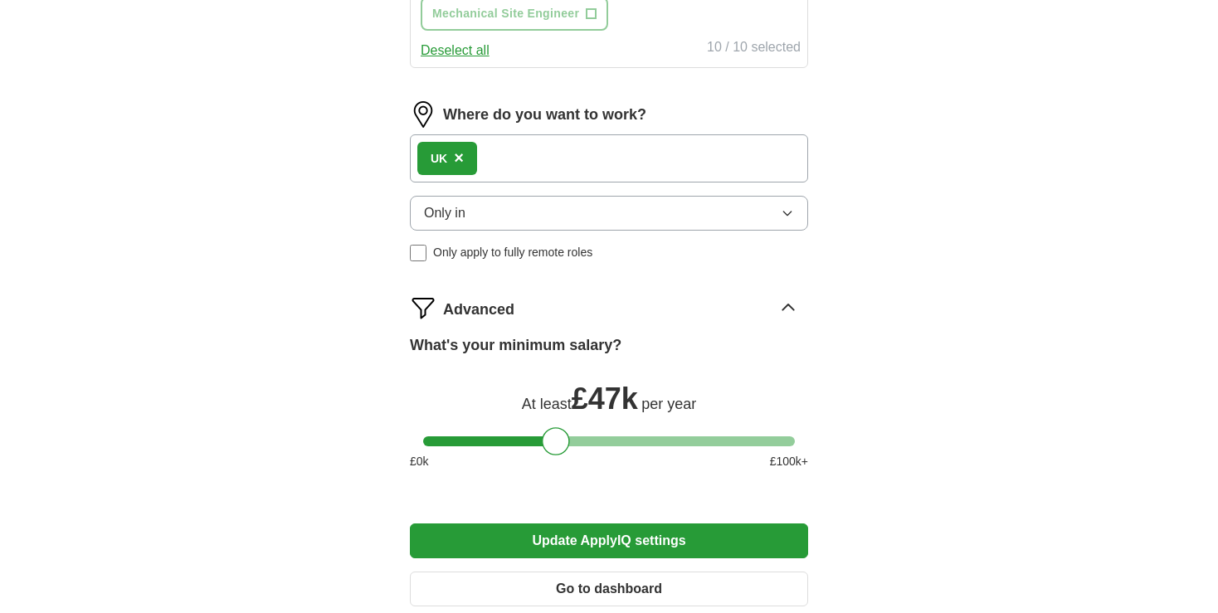
click at [597, 436] on div at bounding box center [609, 441] width 372 height 10
click at [624, 427] on div "What's your minimum salary? At least £ 57k per year £ 0 k £ 100 k+" at bounding box center [609, 408] width 398 height 149
click at [624, 436] on div at bounding box center [609, 441] width 372 height 10
drag, startPoint x: 624, startPoint y: 433, endPoint x: 610, endPoint y: 432, distance: 13.3
click at [610, 432] on div at bounding box center [611, 441] width 28 height 28
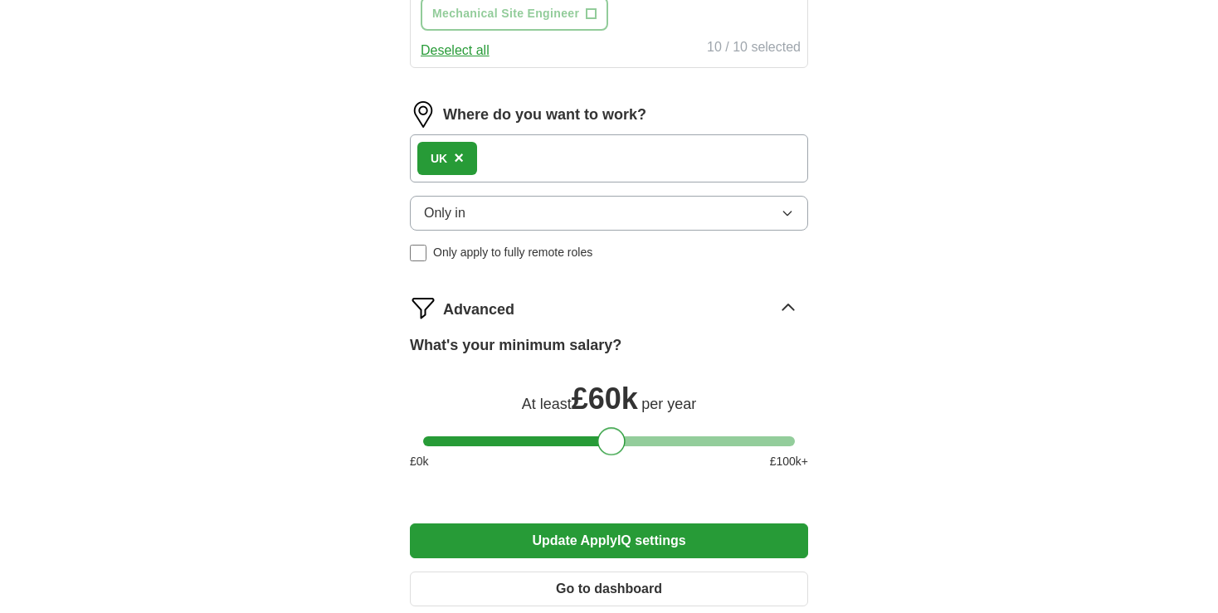
click at [697, 537] on button "Update ApplyIQ settings" at bounding box center [609, 540] width 398 height 35
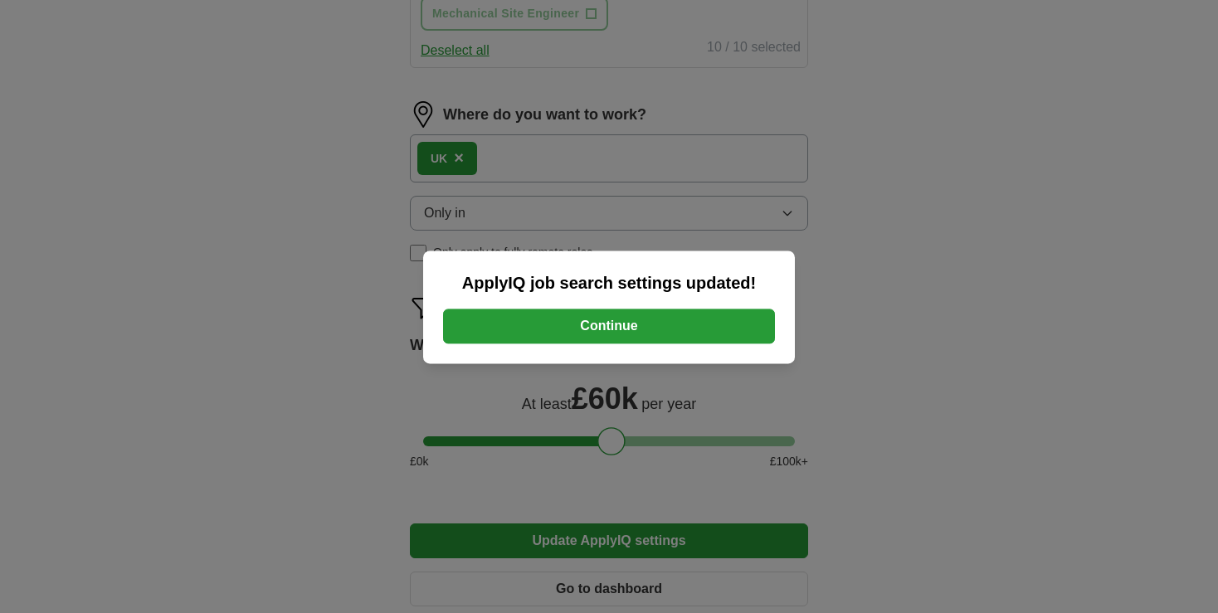
click at [719, 335] on button "Continue" at bounding box center [609, 326] width 332 height 35
